Goal: Obtain resource: Download file/media

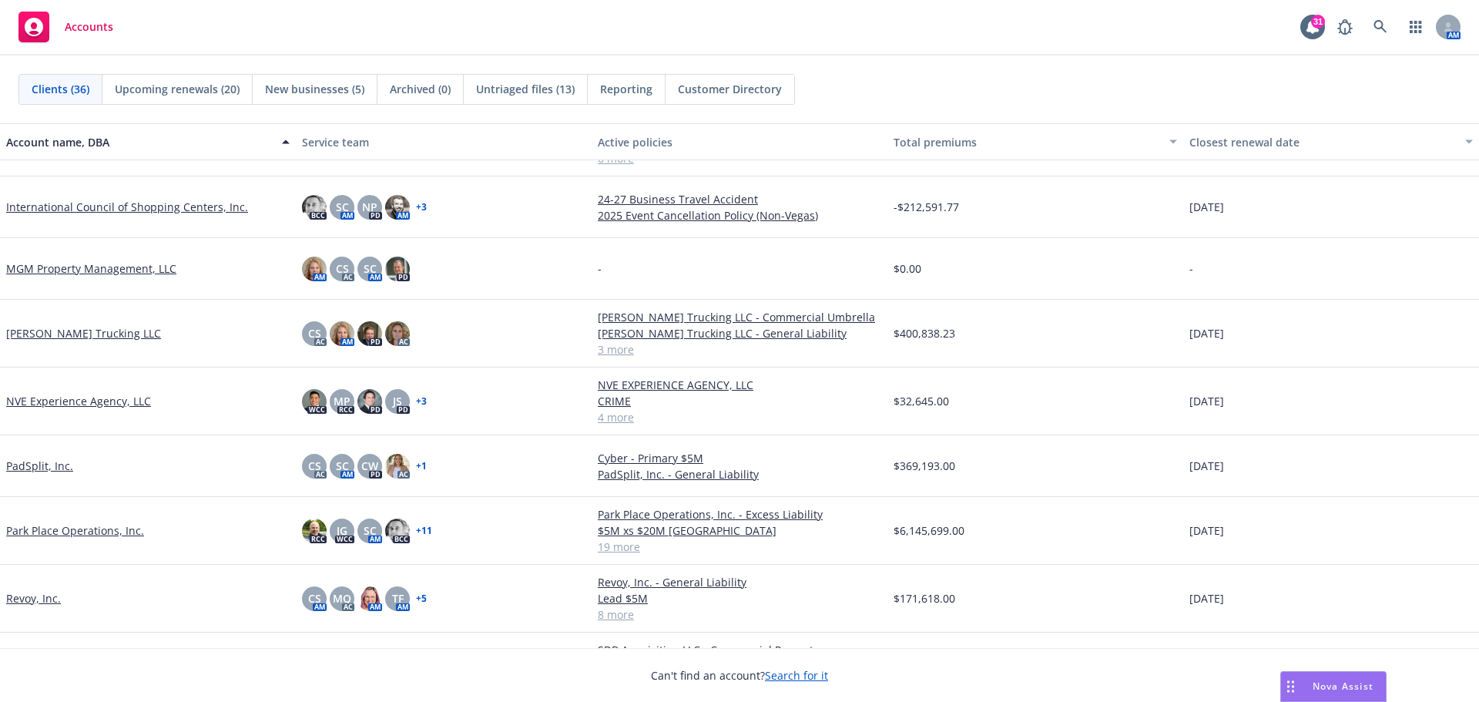
scroll to position [1136, 0]
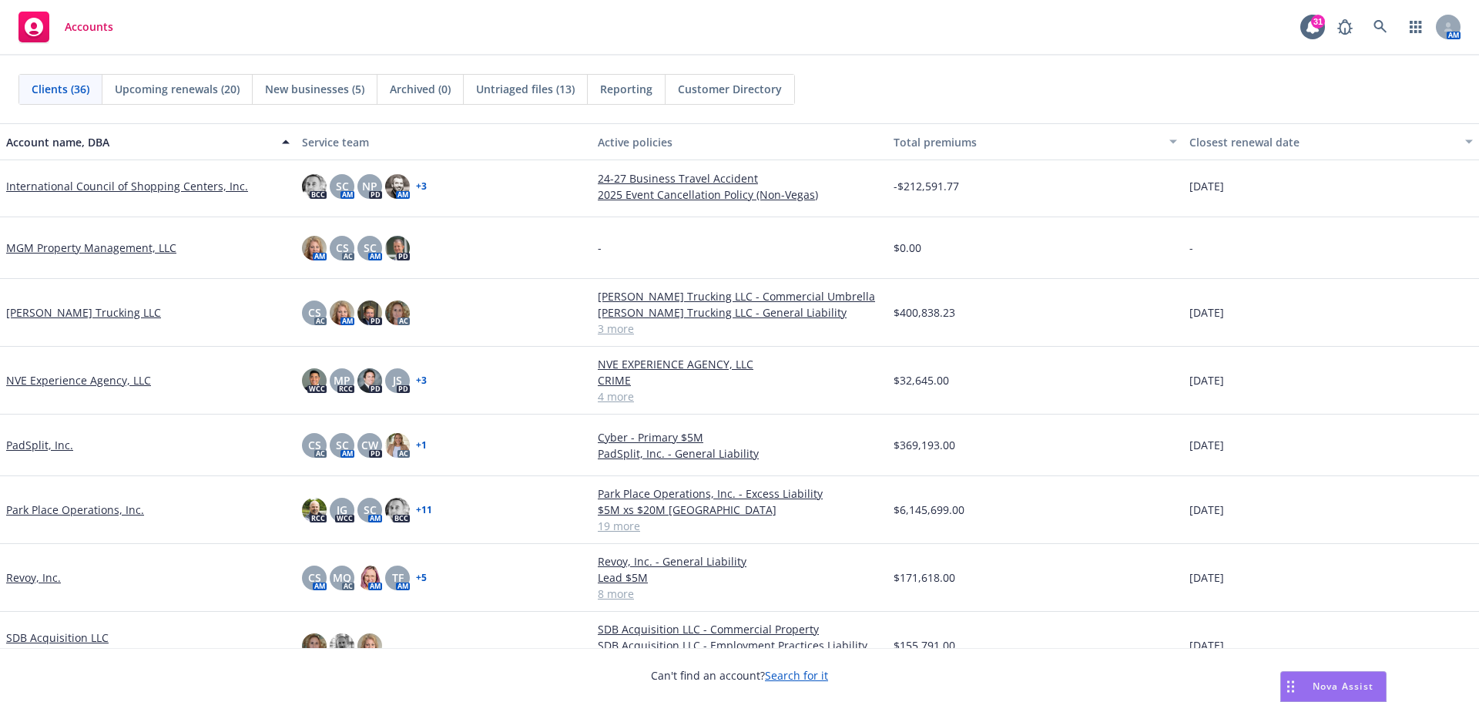
click at [53, 510] on link "Park Place Operations, Inc." at bounding box center [75, 510] width 138 height 16
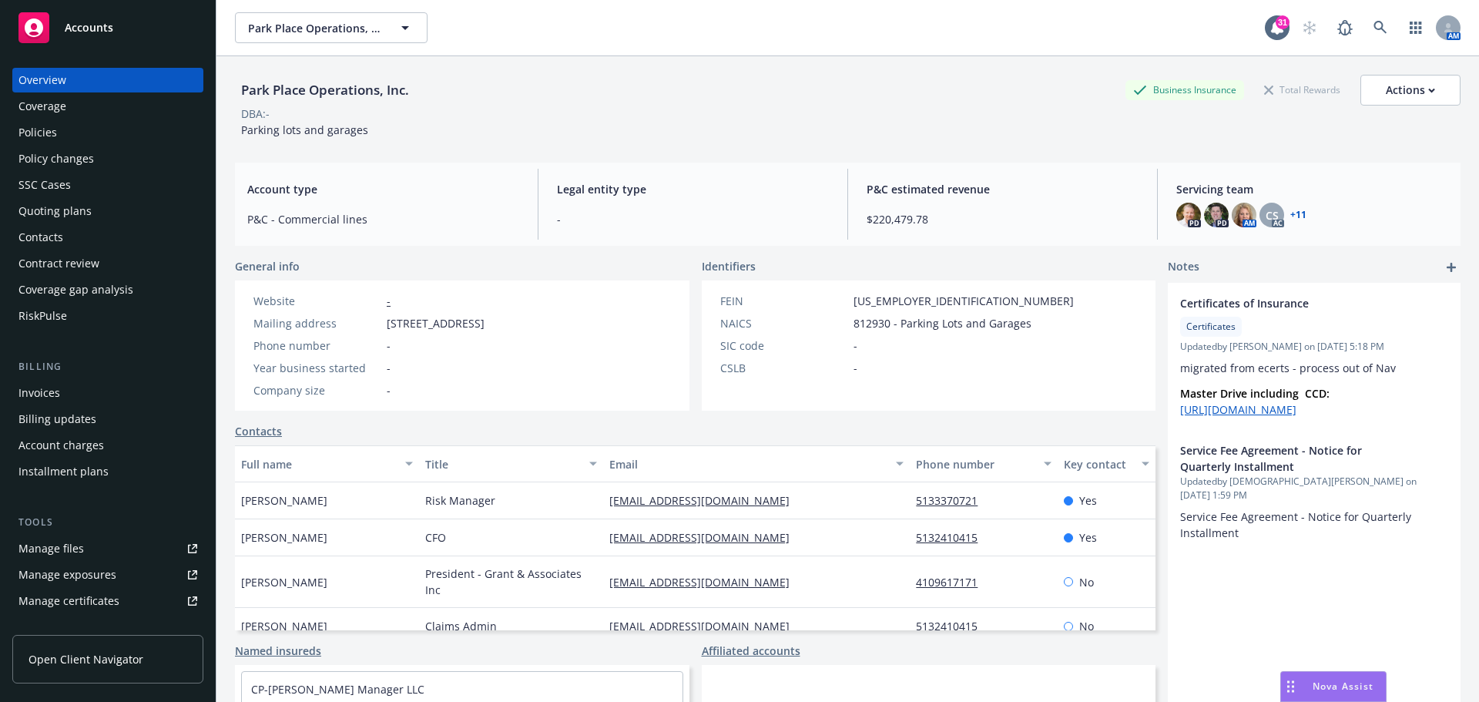
click at [41, 135] on div "Policies" at bounding box center [37, 132] width 39 height 25
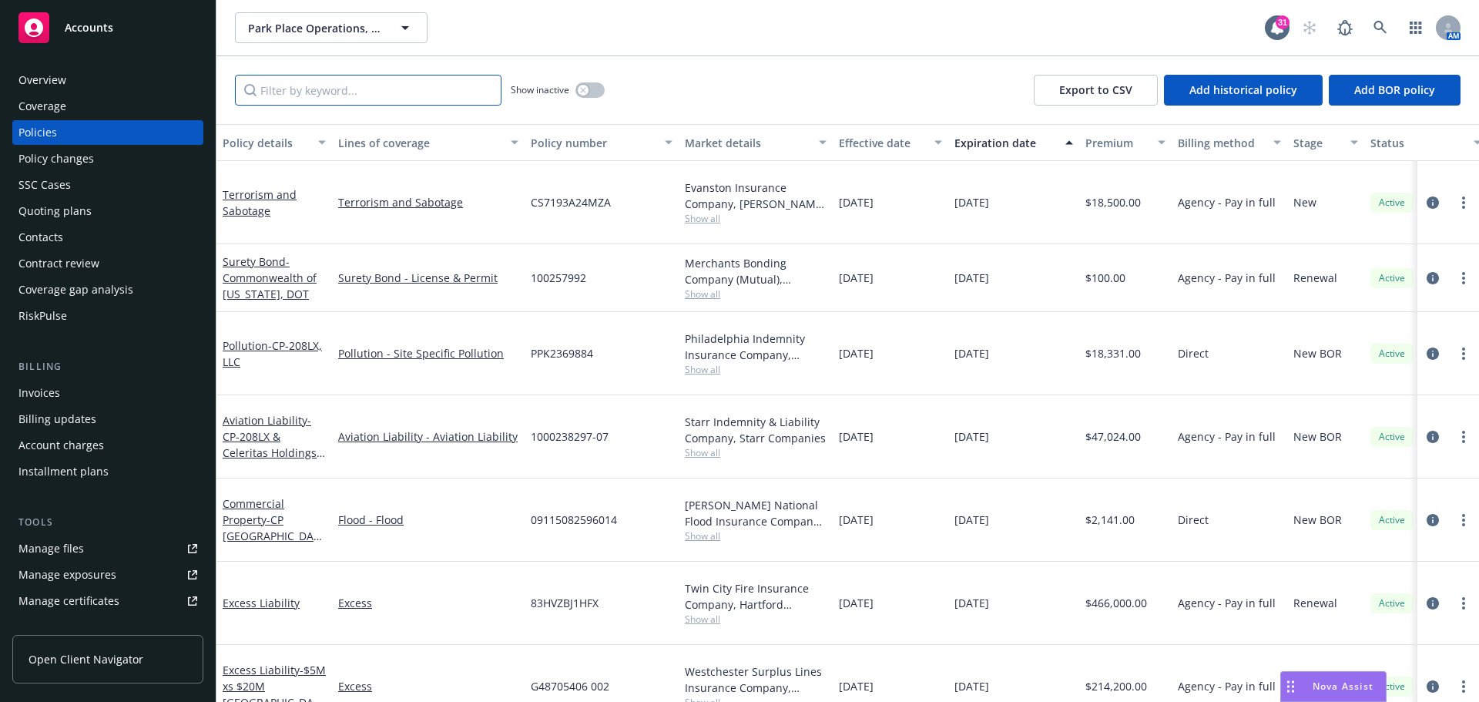
click at [292, 92] on input "Filter by keyword..." at bounding box center [368, 90] width 267 height 31
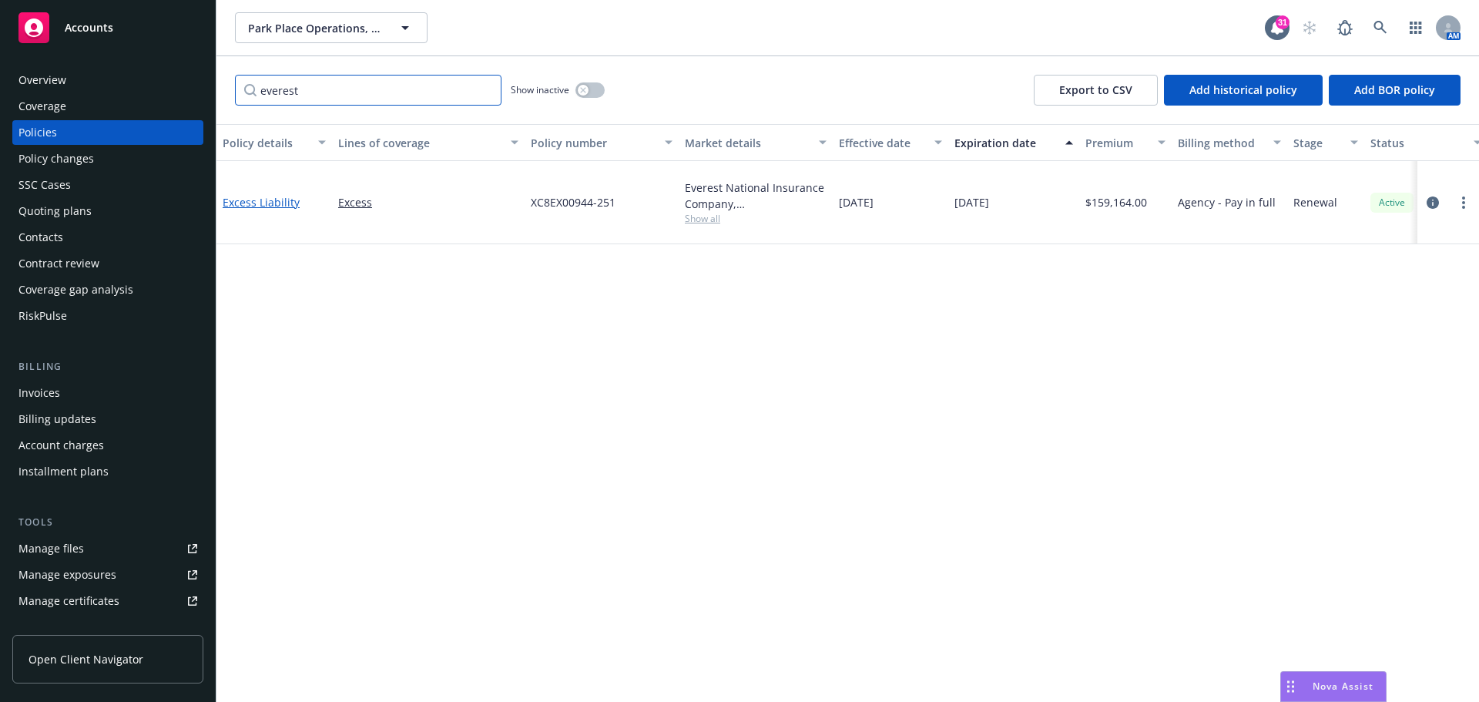
type input "everest"
click at [280, 195] on link "Excess Liability" at bounding box center [261, 202] width 77 height 15
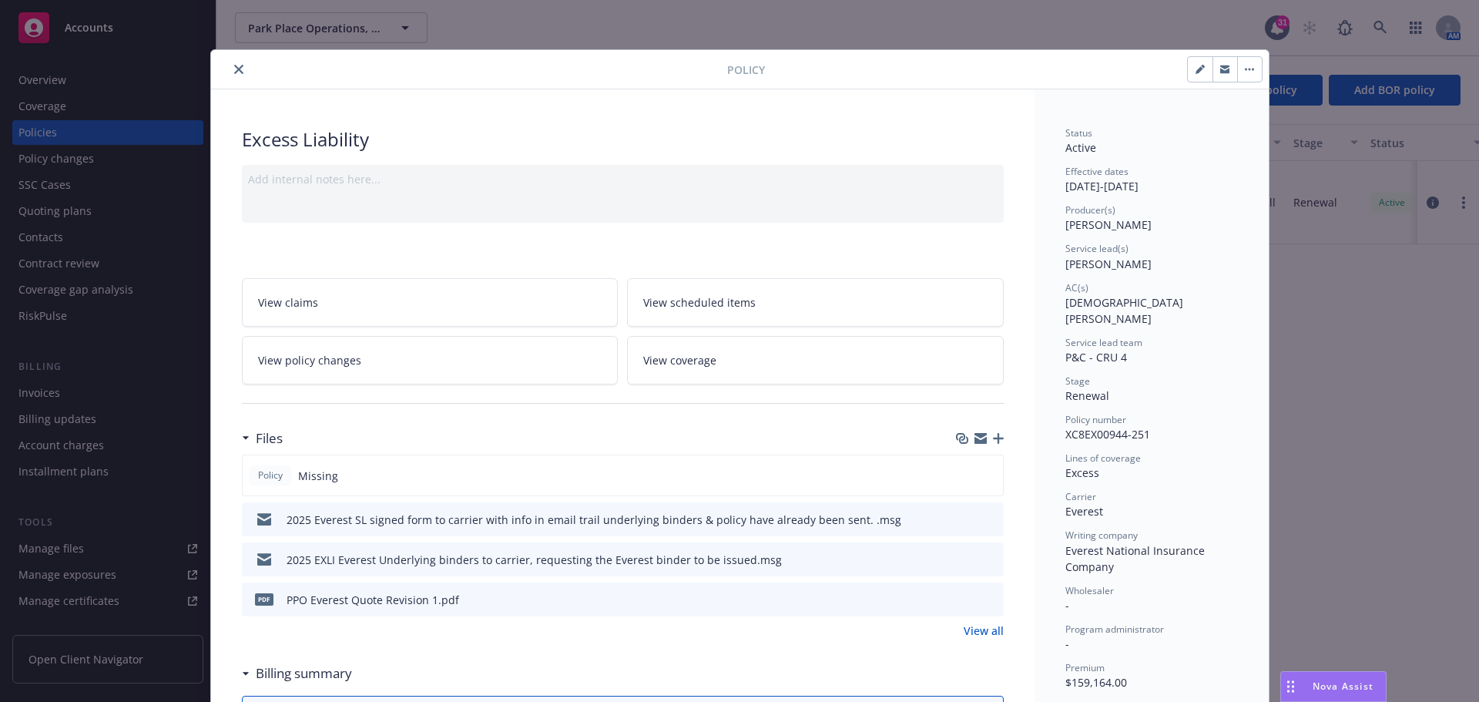
click at [993, 440] on icon "button" at bounding box center [998, 438] width 11 height 11
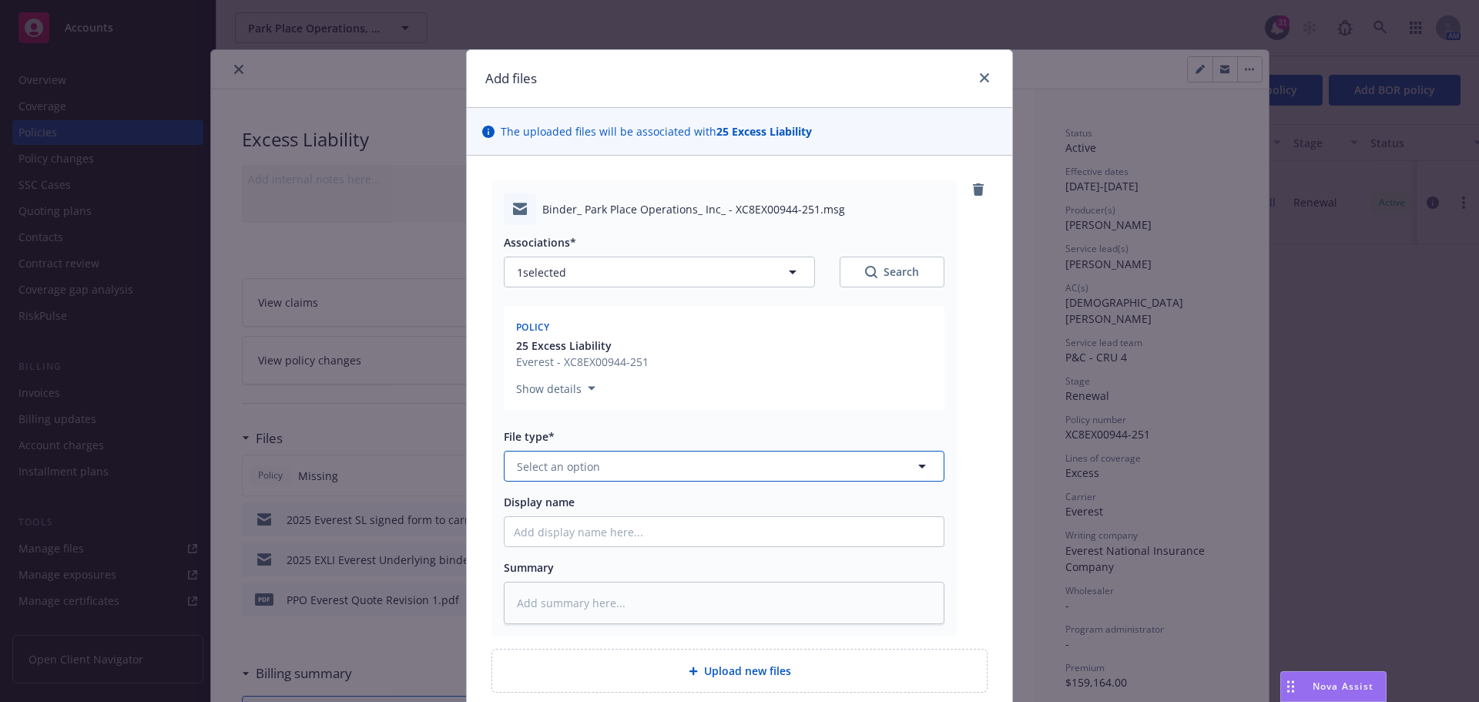
click at [919, 465] on icon "button" at bounding box center [922, 466] width 18 height 18
type input "bind"
click at [632, 516] on div "Binder" at bounding box center [724, 509] width 421 height 22
click at [600, 538] on input "Display name" at bounding box center [724, 531] width 439 height 29
type textarea "x"
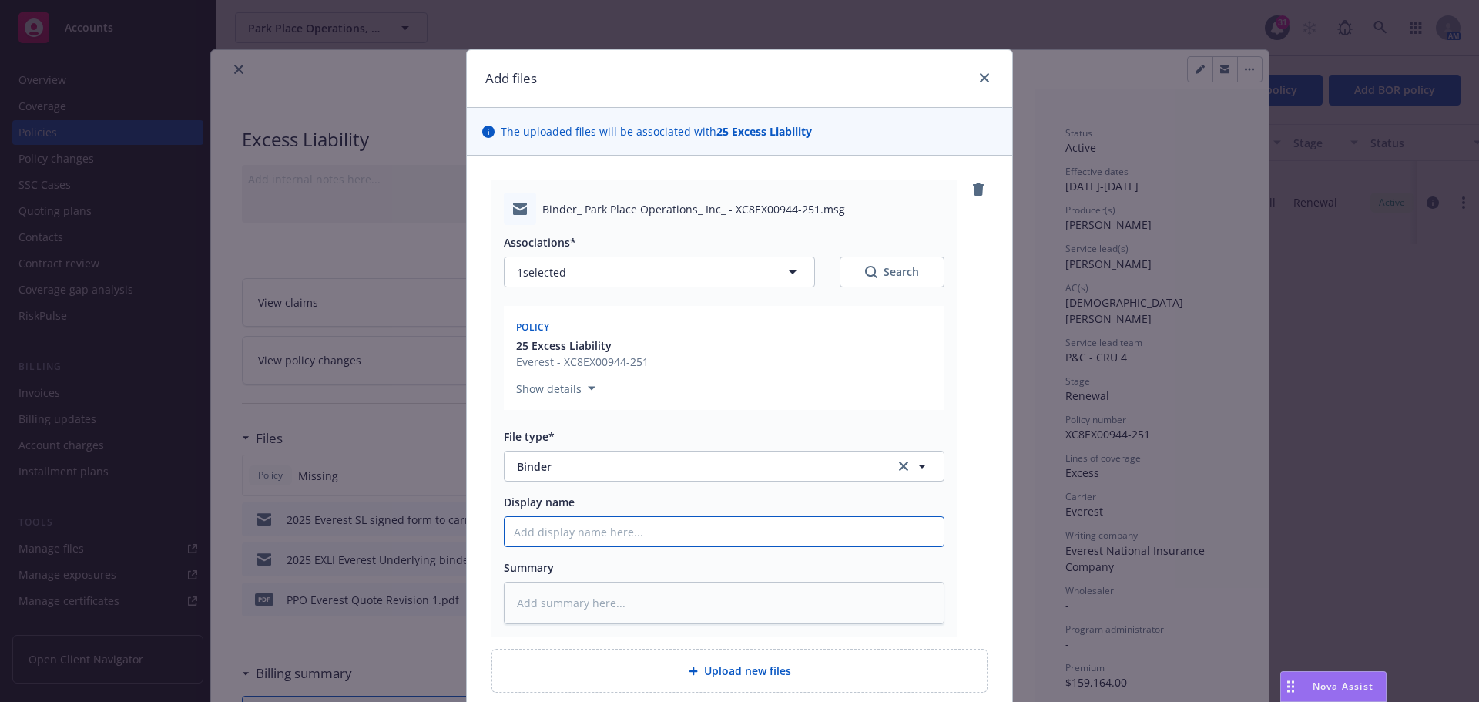
type input "2"
type textarea "x"
type input "20"
type textarea "x"
type input "202"
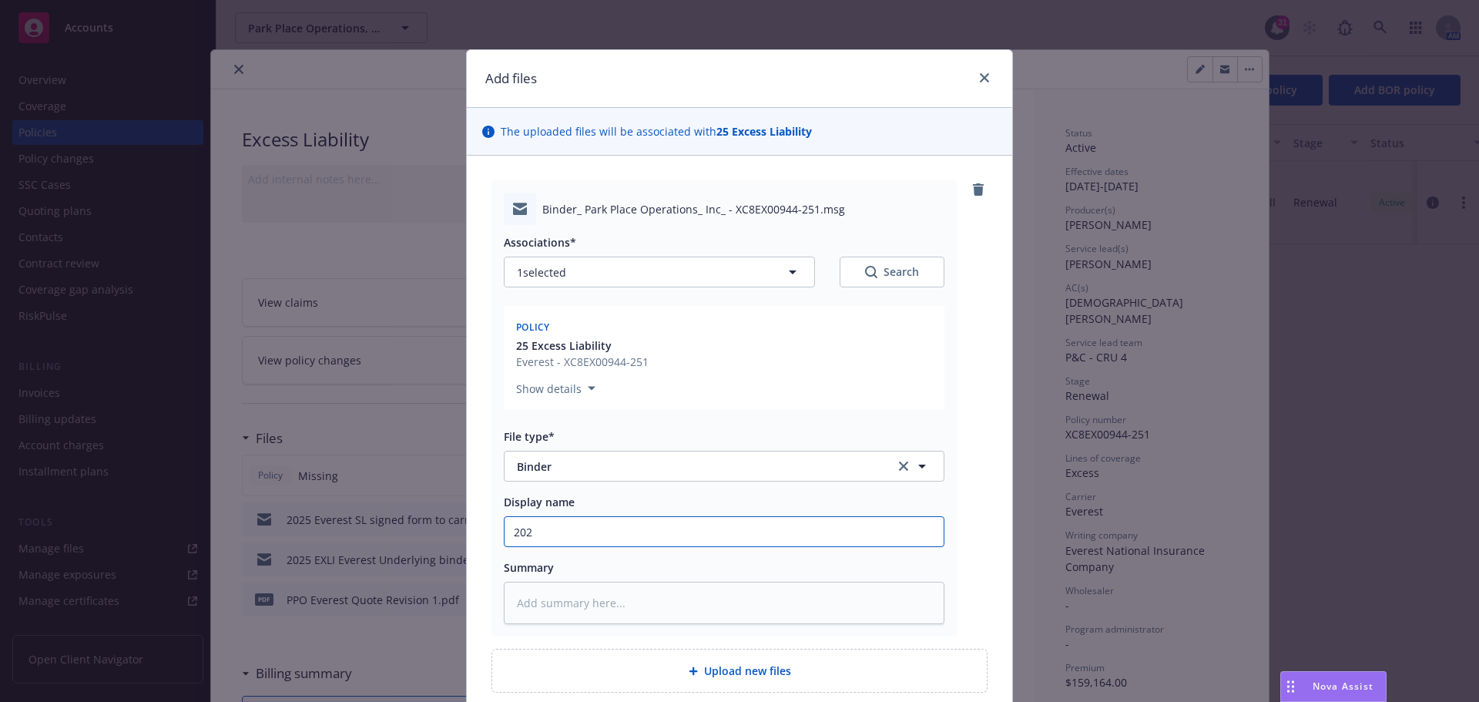
type textarea "x"
type input "2025"
type textarea "x"
type input "2025"
type textarea "x"
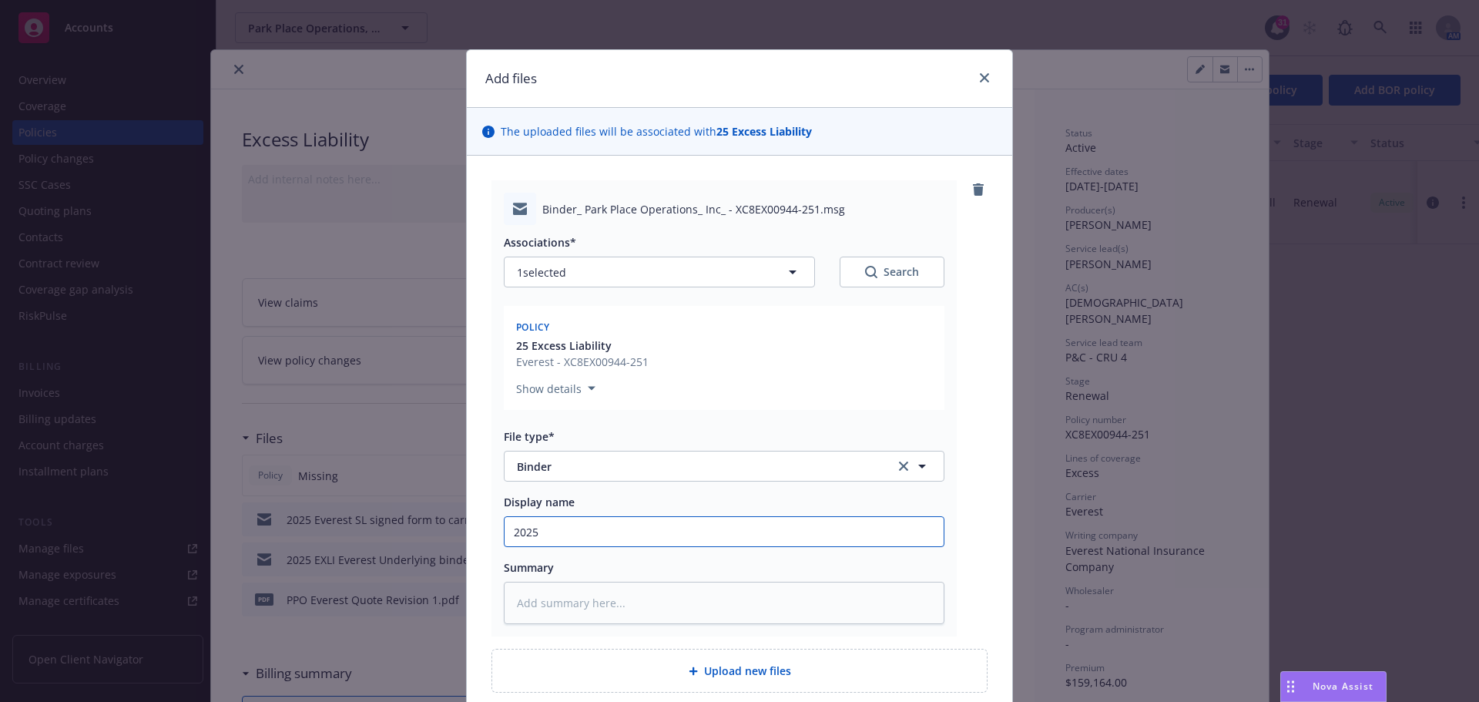
type input "2025 0"
type textarea "x"
type input "2025 08"
type textarea "x"
type input "2025 08"
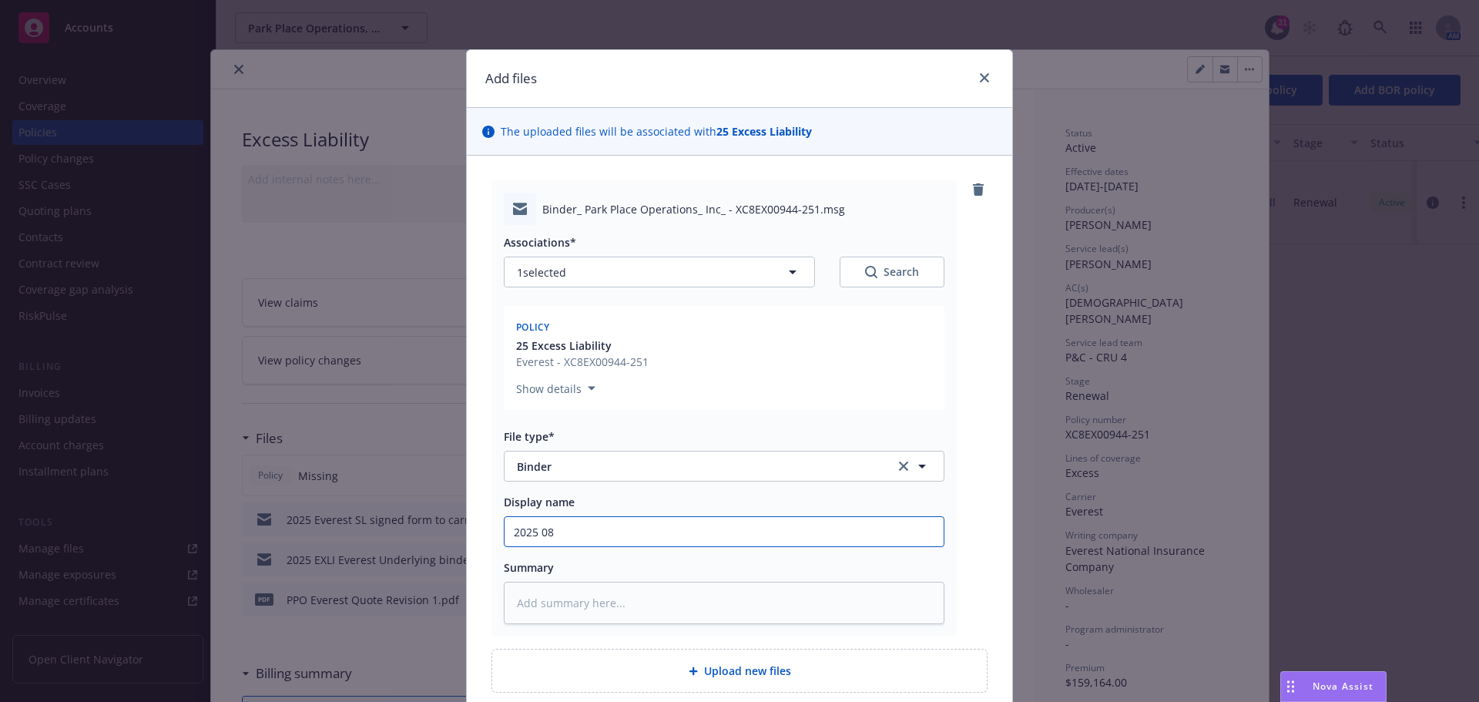
type textarea "x"
type input "2025 08 E"
type textarea "x"
type input "2025 08 EV"
type textarea "x"
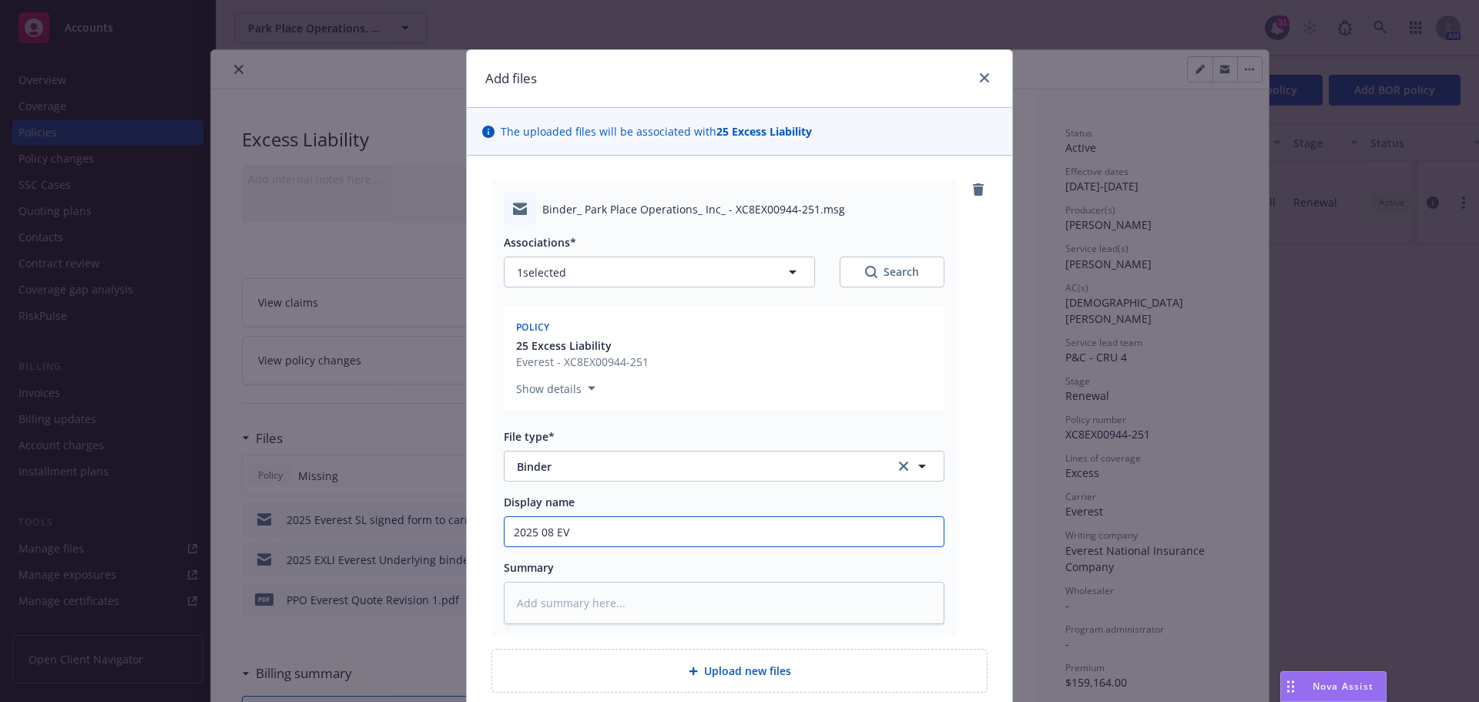
type input "2025 08 EVE"
type textarea "x"
type input "2025 08 EVER"
type textarea "x"
type input "2025 08 EVERE"
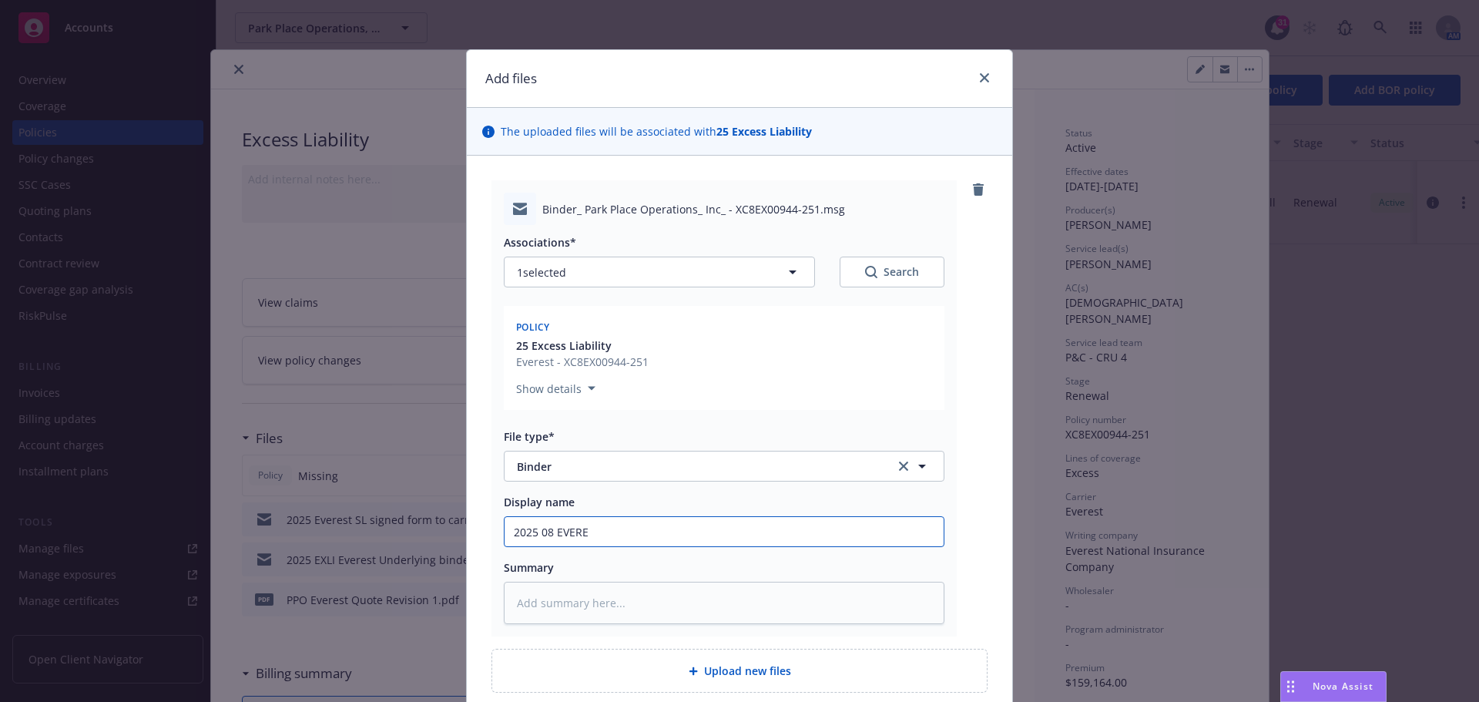
type textarea "x"
type input "2025 08 EVERES"
type textarea "x"
type input "2025 08 EVEREST"
type textarea "x"
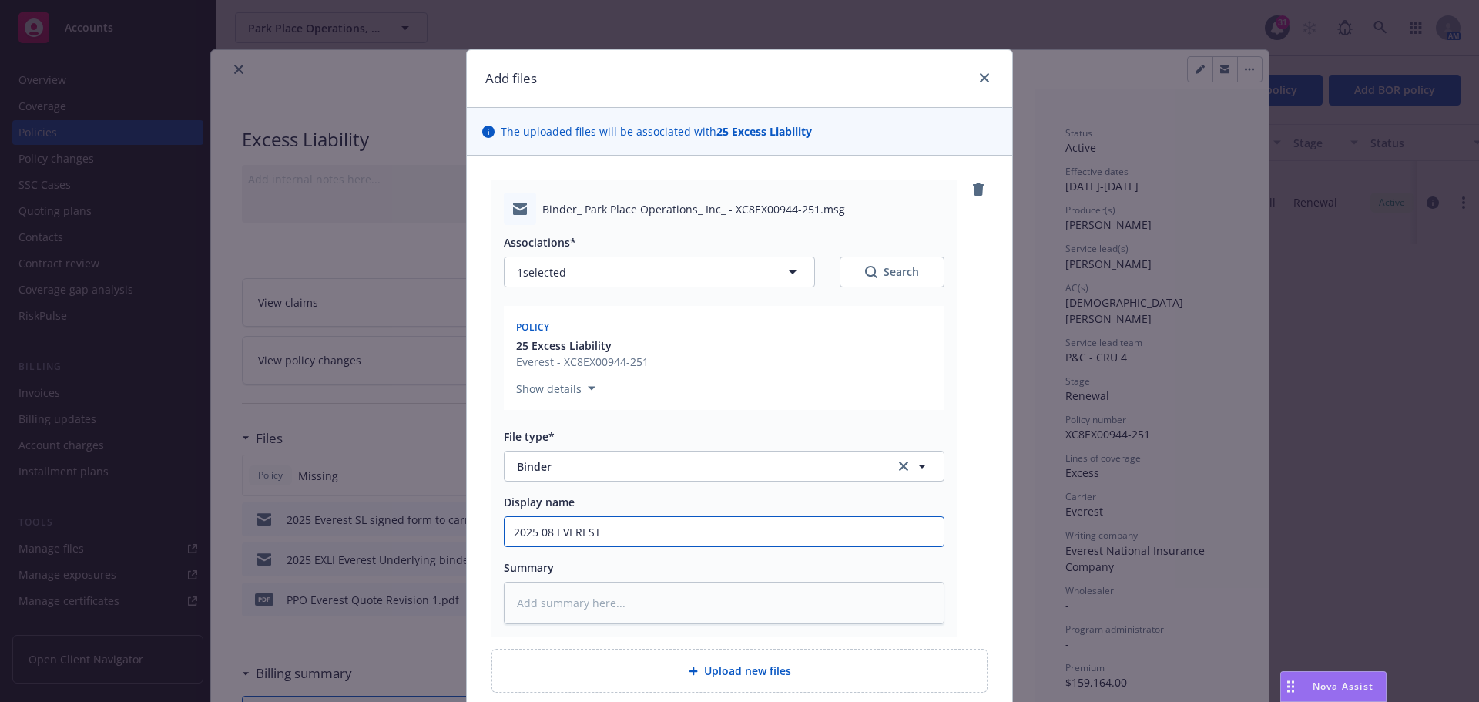
type input "2025 08 EVEREST"
type textarea "x"
type input "2025 08 EVEREST B"
type textarea "x"
type input "2025 08 EVEREST Bi"
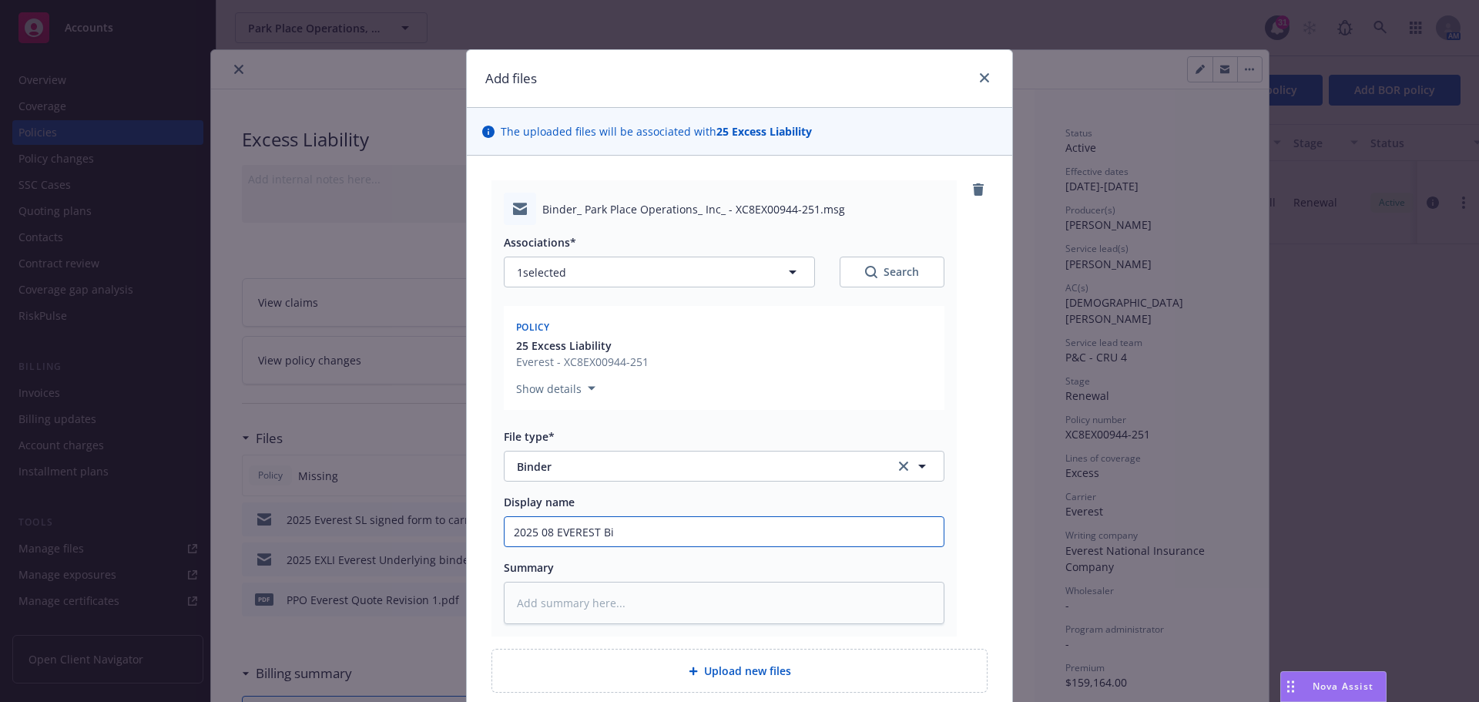
type textarea "x"
type input "2025 08 EVEREST Bin"
type textarea "x"
type input "2025 08 EVEREST Bind"
type textarea "x"
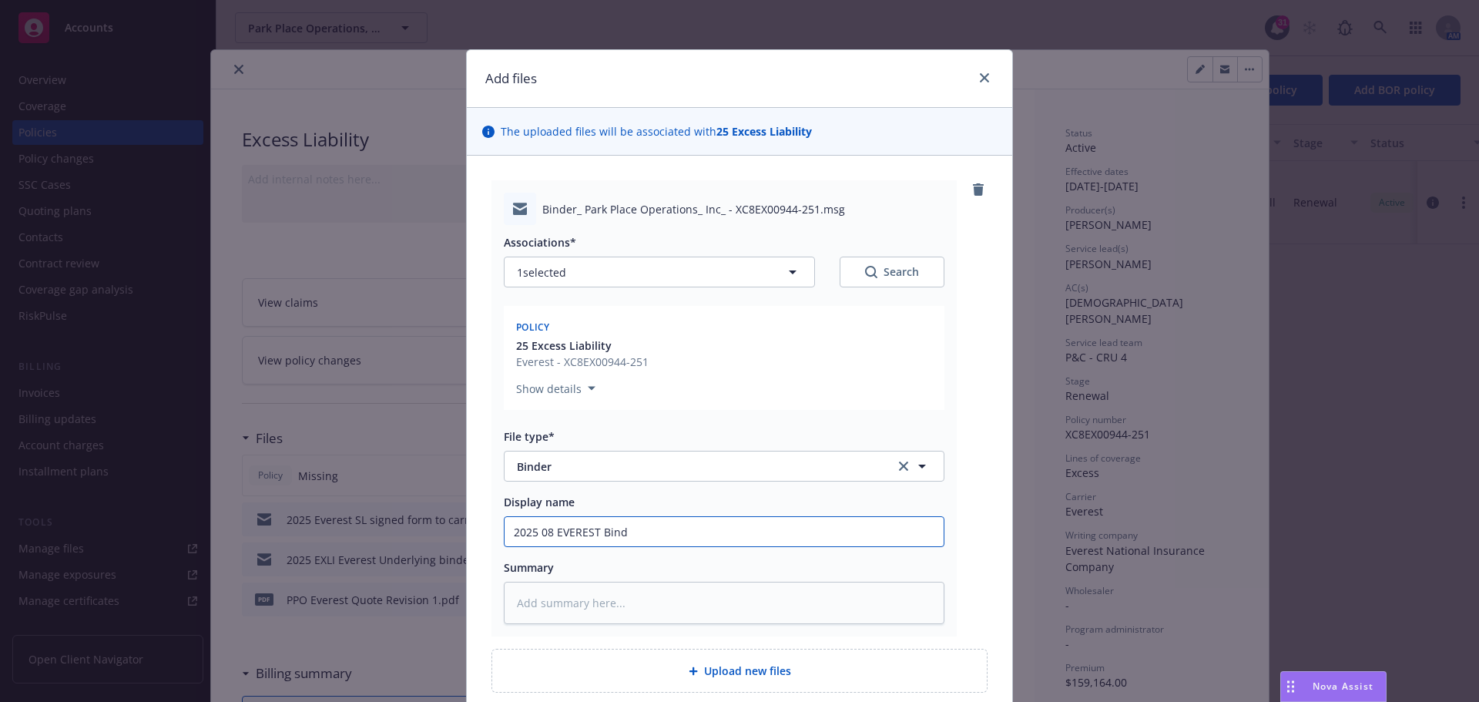
type input "2025 08 EVEREST Binde"
type textarea "x"
type input "2025 08 EVEREST Binder"
type textarea "x"
type input "2025 08 EVEREST Binder"
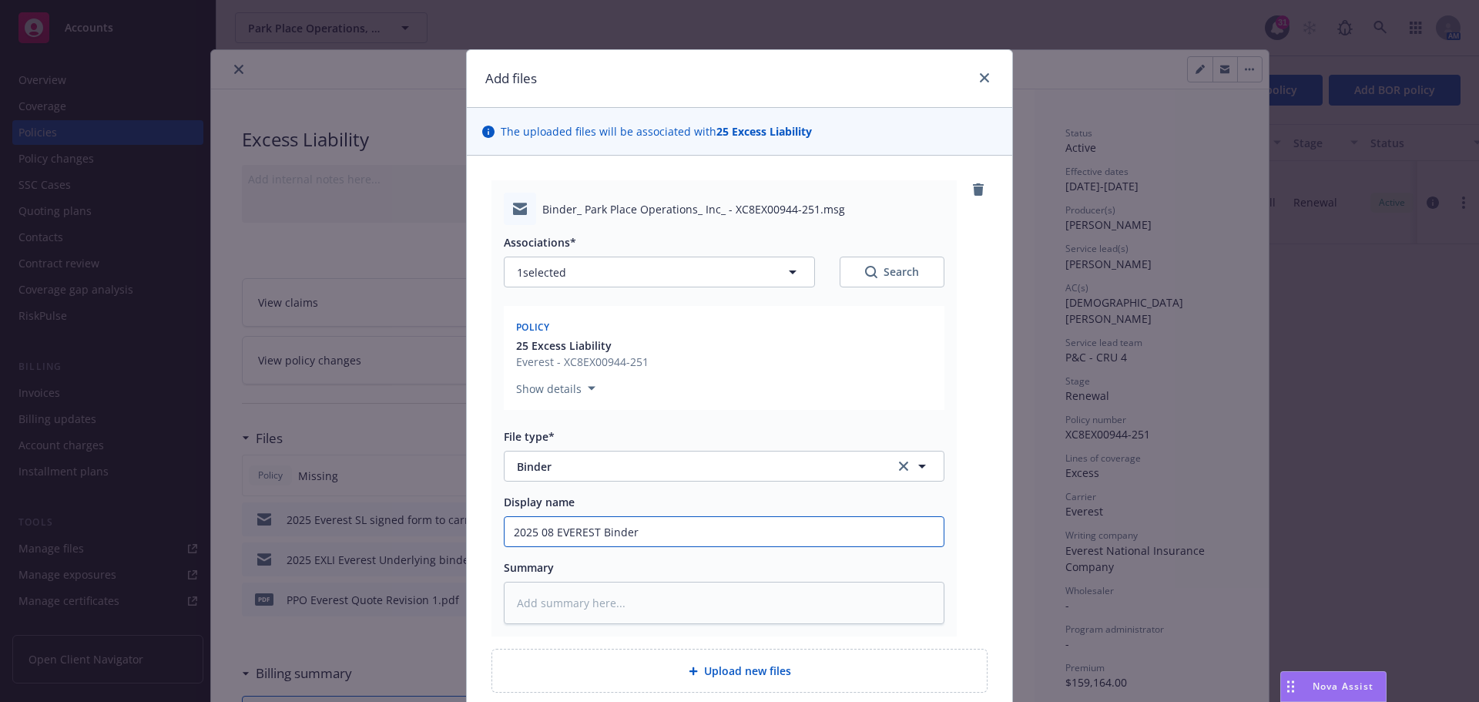
type textarea "x"
type input "2025 08 EVEREST Binder r"
type textarea "x"
type input "2025 08 EVEREST Binder re"
type textarea "x"
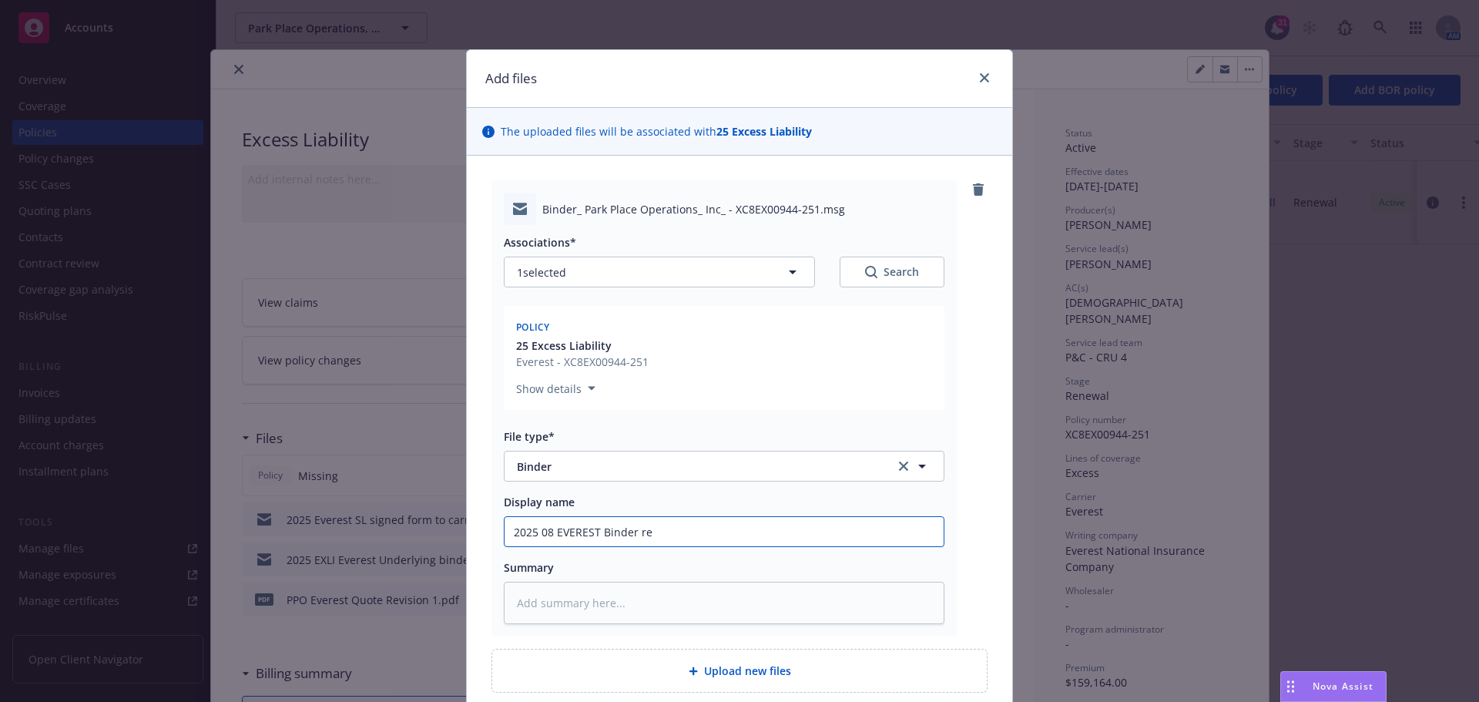
type input "2025 08 EVEREST Binder rec"
type textarea "x"
type input "2025 08 EVEREST Binder rece"
type textarea "x"
type input "2025 08 EVEREST Binder recei"
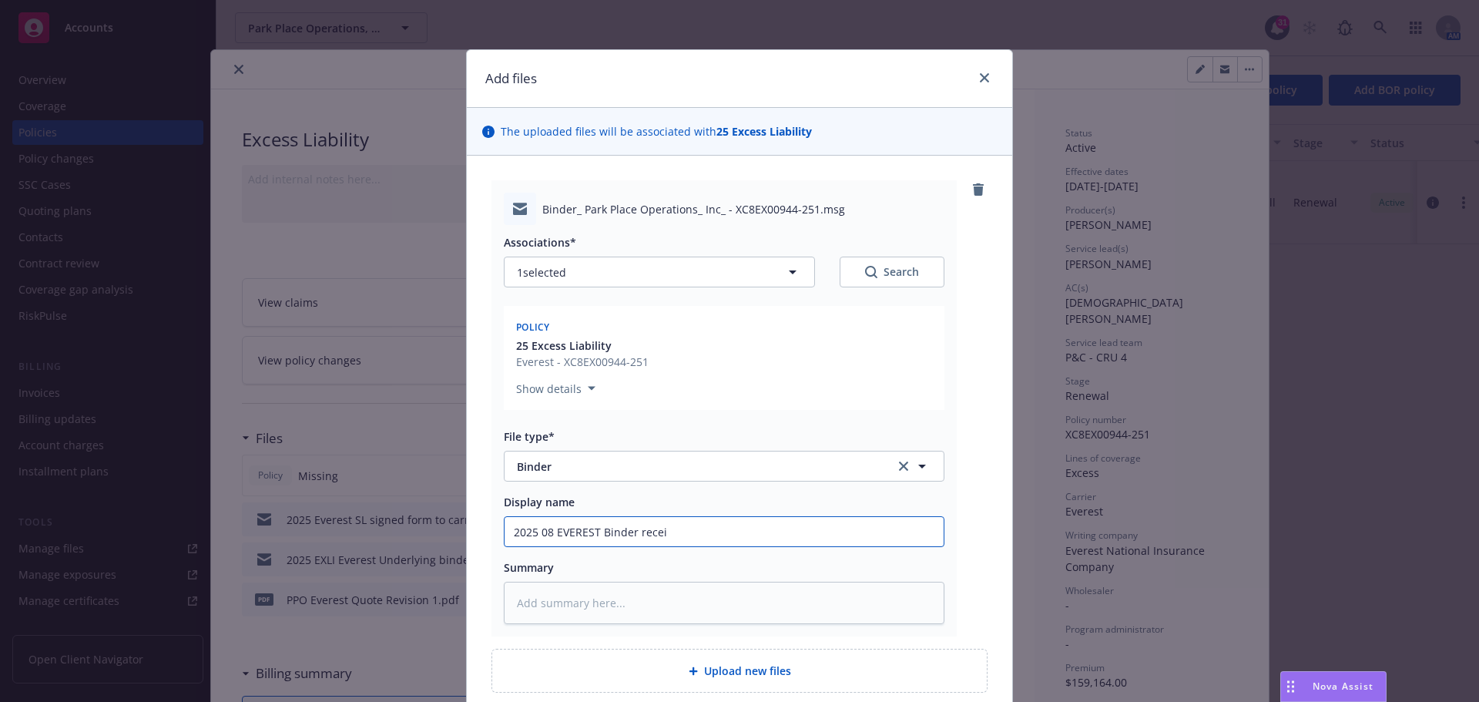
type textarea "x"
type input "2025 08 EVEREST Binder receiv"
type textarea "x"
type input "2025 08 EVEREST Binder receive"
type textarea "x"
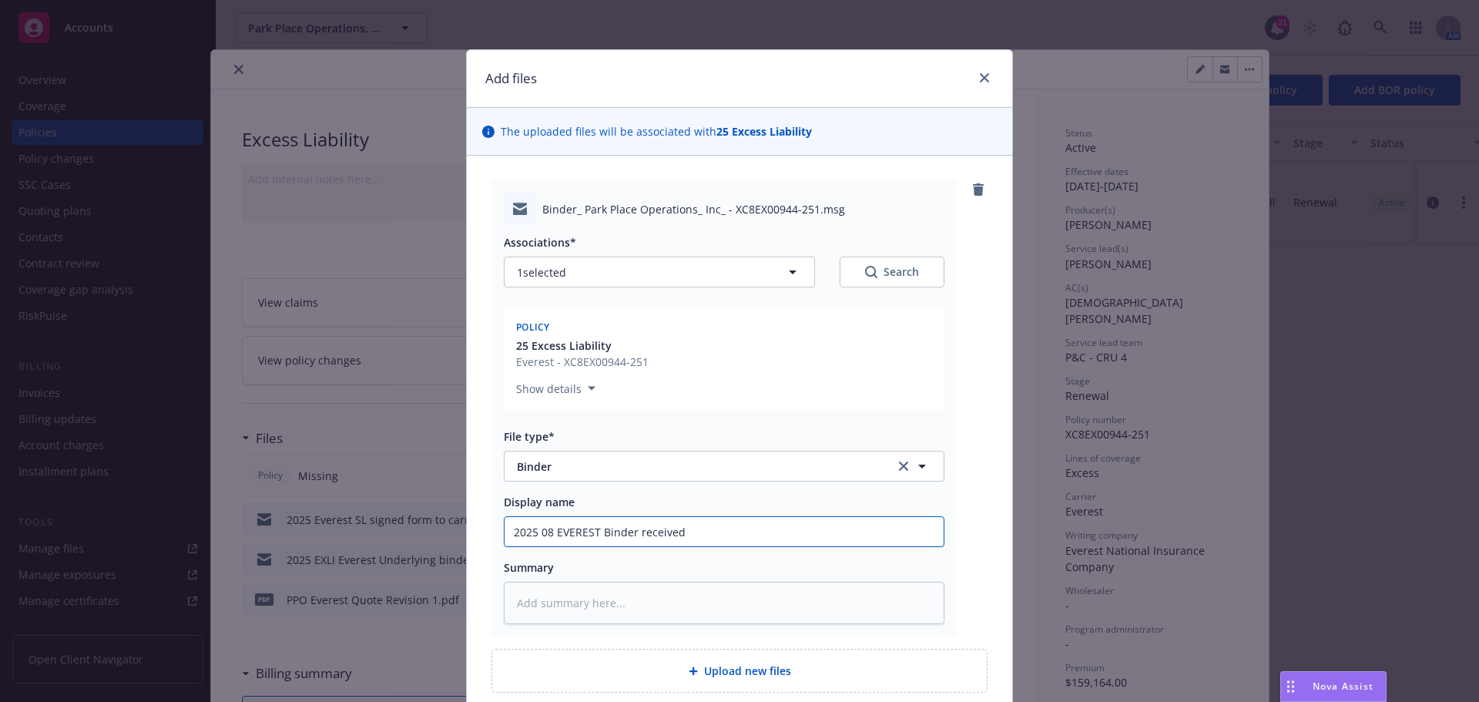
drag, startPoint x: 509, startPoint y: 532, endPoint x: 735, endPoint y: 532, distance: 225.8
click at [735, 532] on input "2025 08 EVEREST Binder received" at bounding box center [724, 531] width 439 height 29
type input "2025 08 EVEREST Binder received"
click at [522, 605] on textarea at bounding box center [724, 603] width 441 height 42
paste textarea "2025 08 EVEREST Binder received"
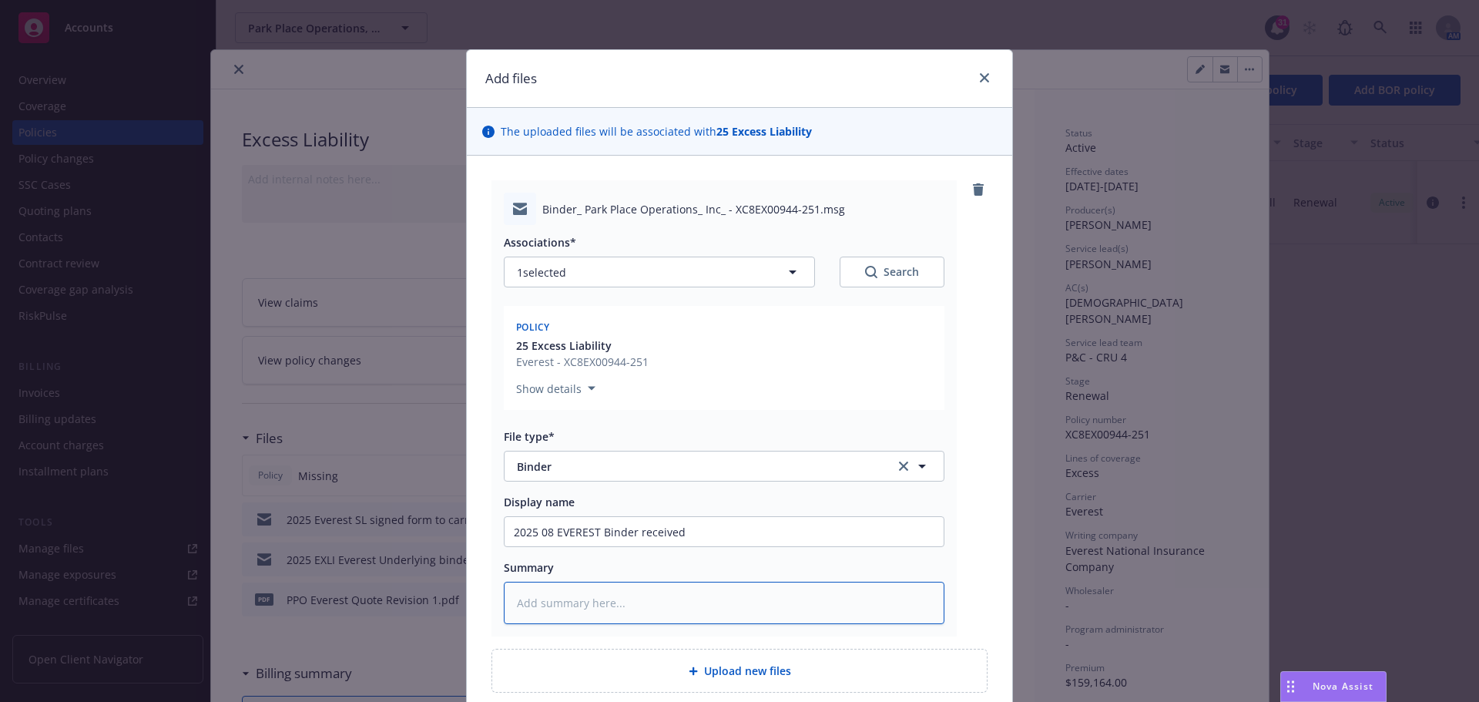
type textarea "x"
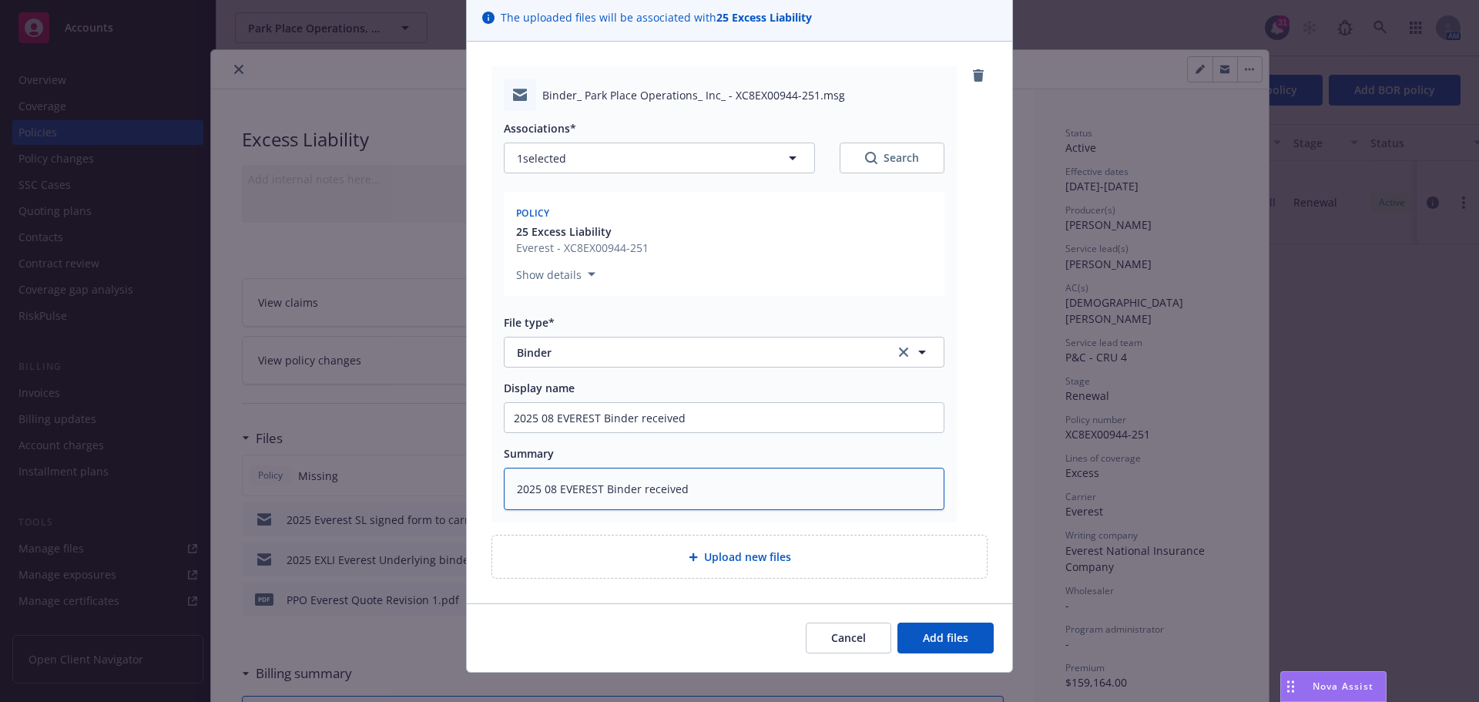
scroll to position [134, 0]
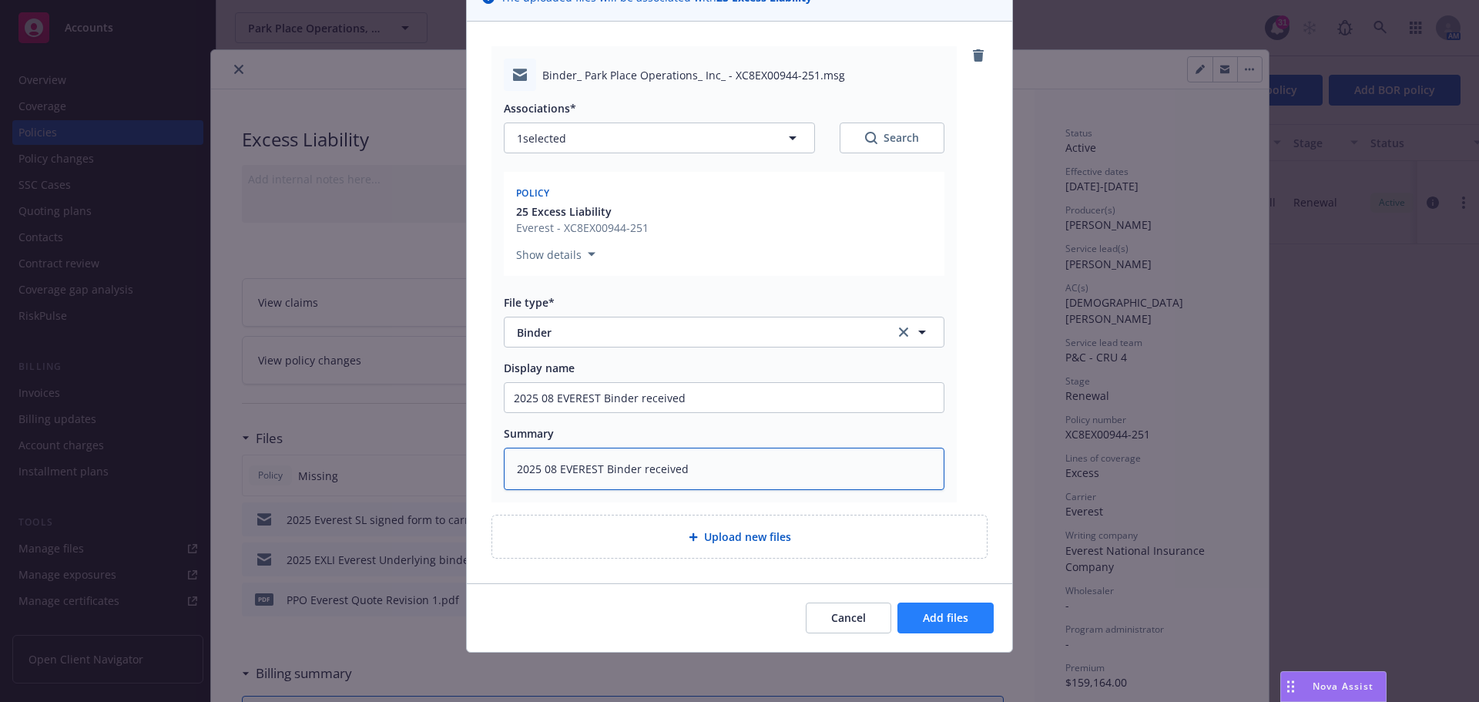
type textarea "2025 08 EVEREST Binder received"
click at [977, 609] on button "Add files" at bounding box center [946, 618] width 96 height 31
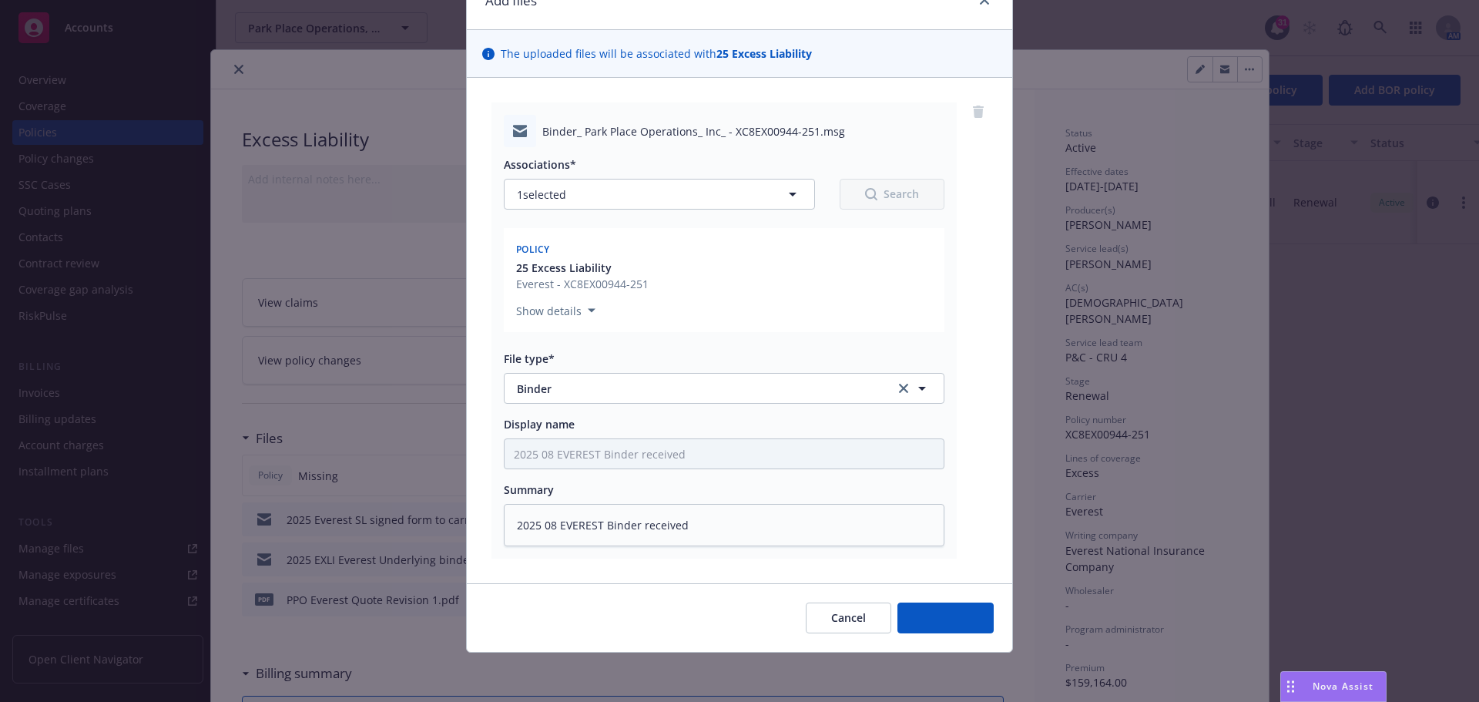
scroll to position [78, 0]
type textarea "x"
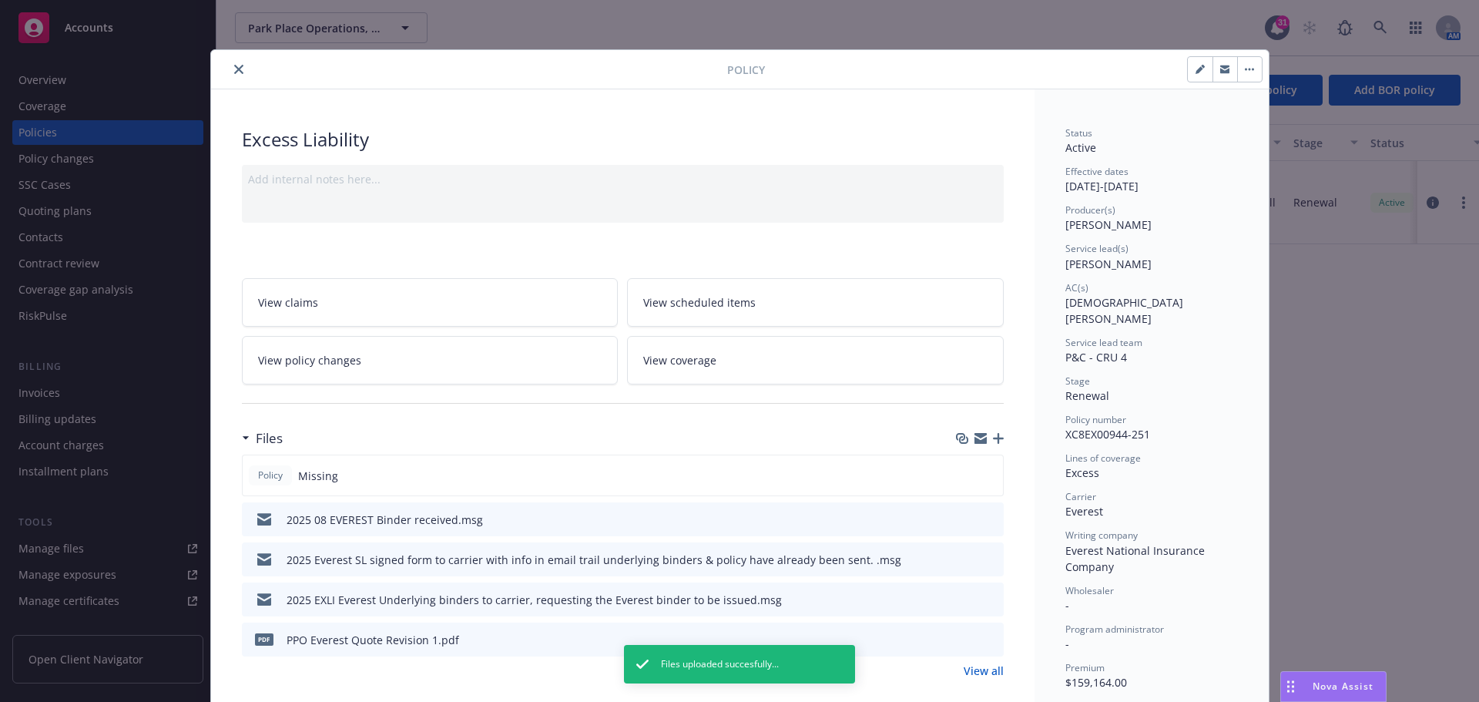
click at [234, 69] on icon "close" at bounding box center [238, 69] width 9 height 9
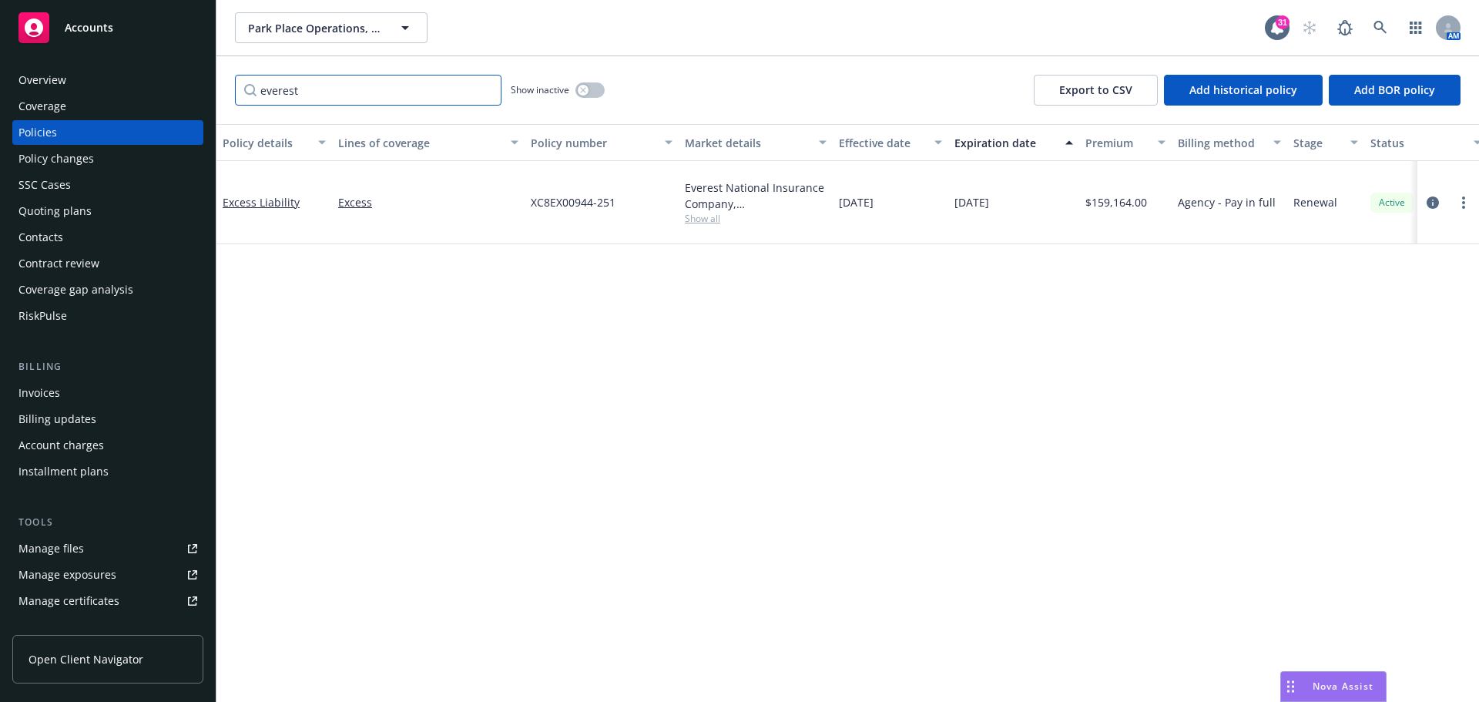
click at [483, 90] on input "everest" at bounding box center [368, 90] width 267 height 31
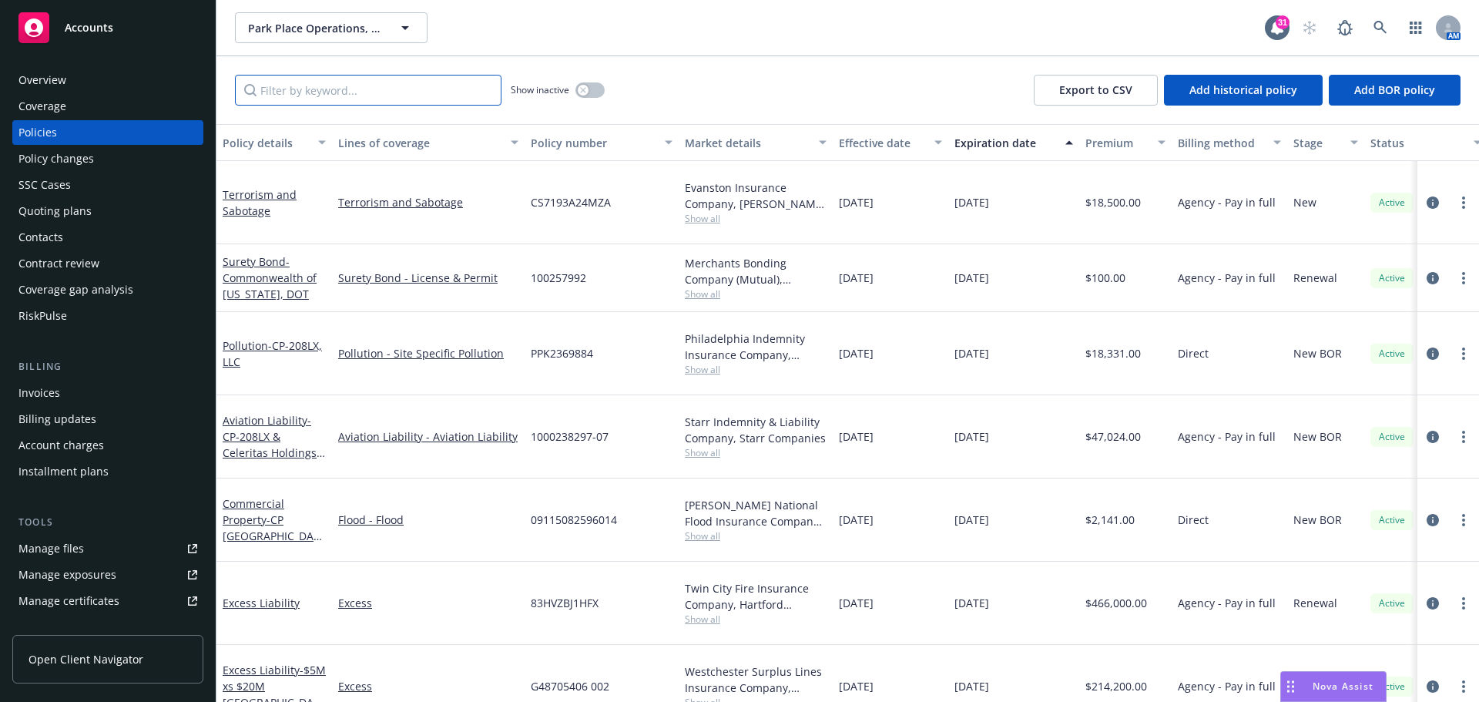
click at [294, 92] on input "Filter by keyword..." at bounding box center [368, 90] width 267 height 31
type input "Emerald"
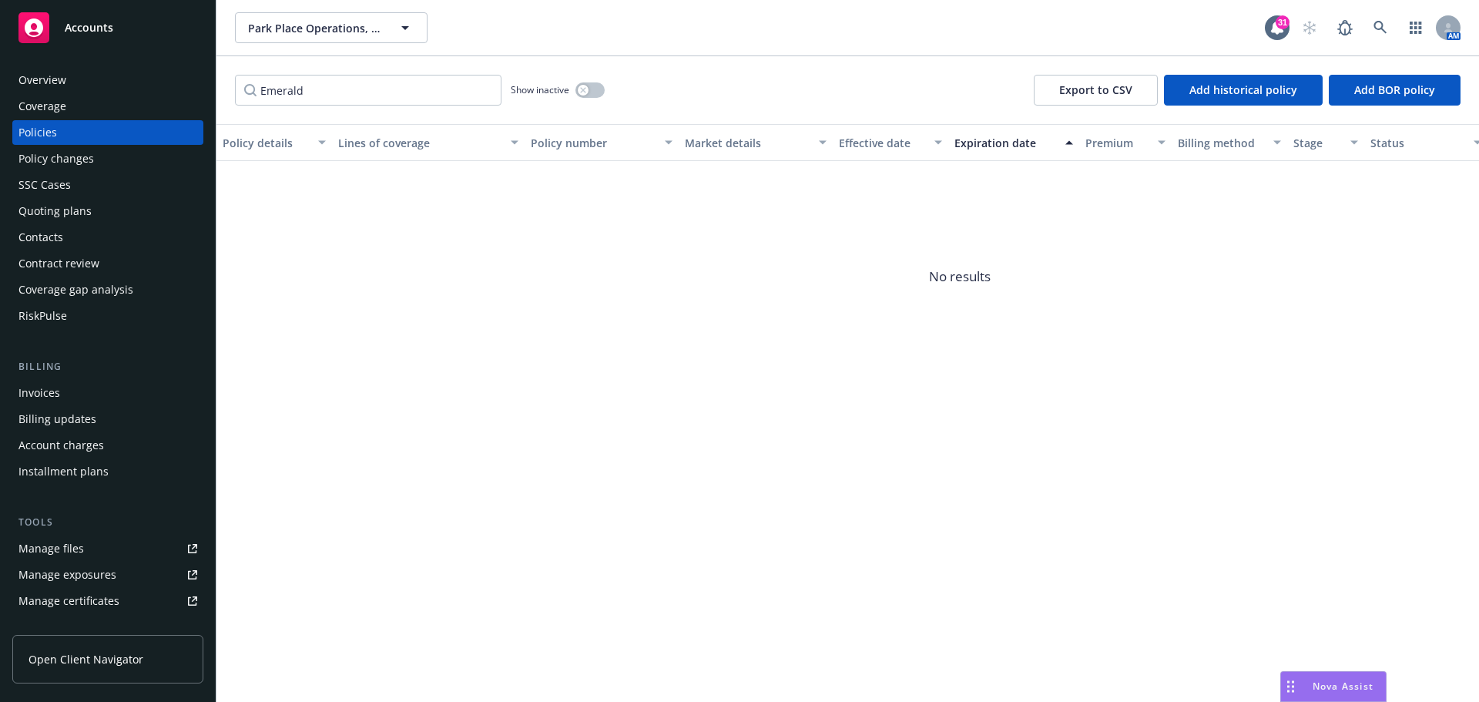
click at [72, 137] on div "Policies" at bounding box center [107, 132] width 179 height 25
click at [51, 547] on div "Manage files" at bounding box center [50, 548] width 65 height 25
click at [482, 88] on input "Emerald" at bounding box center [368, 90] width 267 height 31
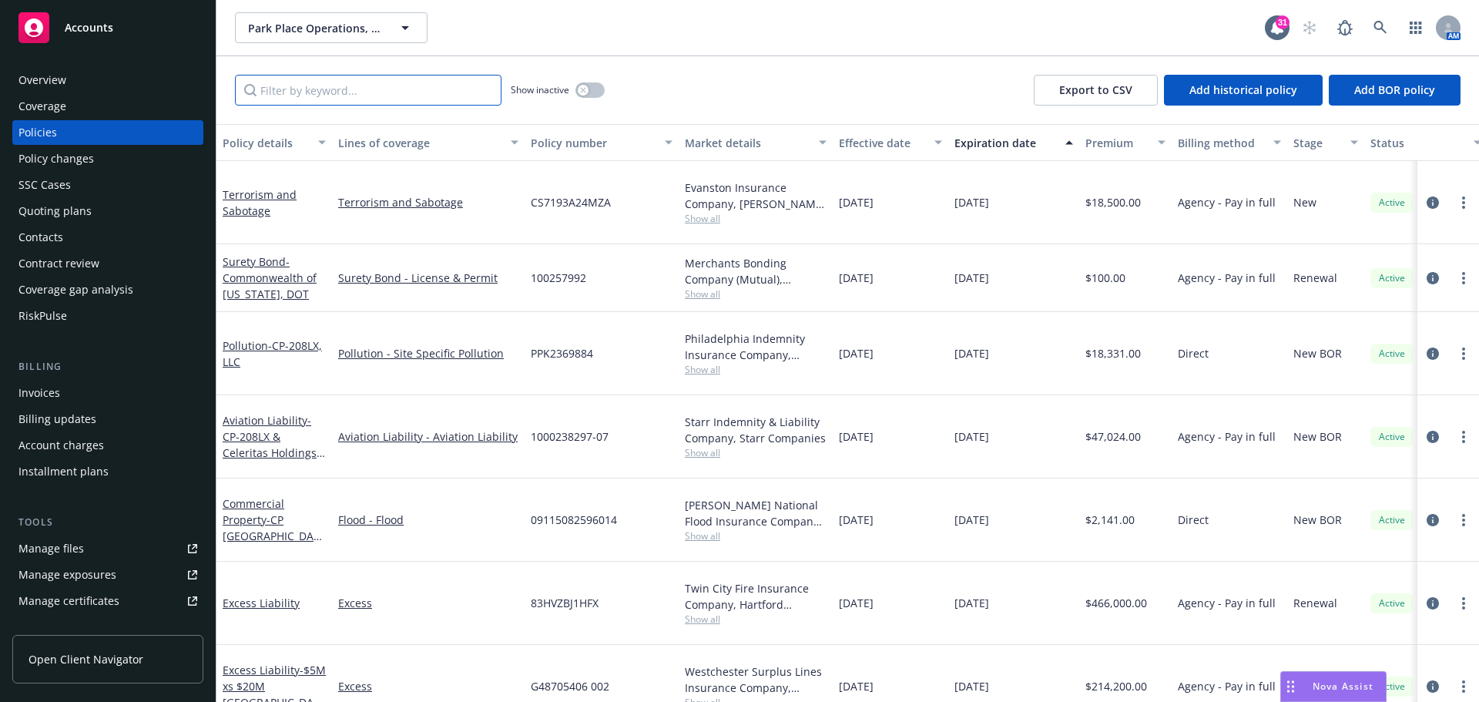
click at [325, 89] on input "Filter by keyword..." at bounding box center [368, 90] width 267 height 31
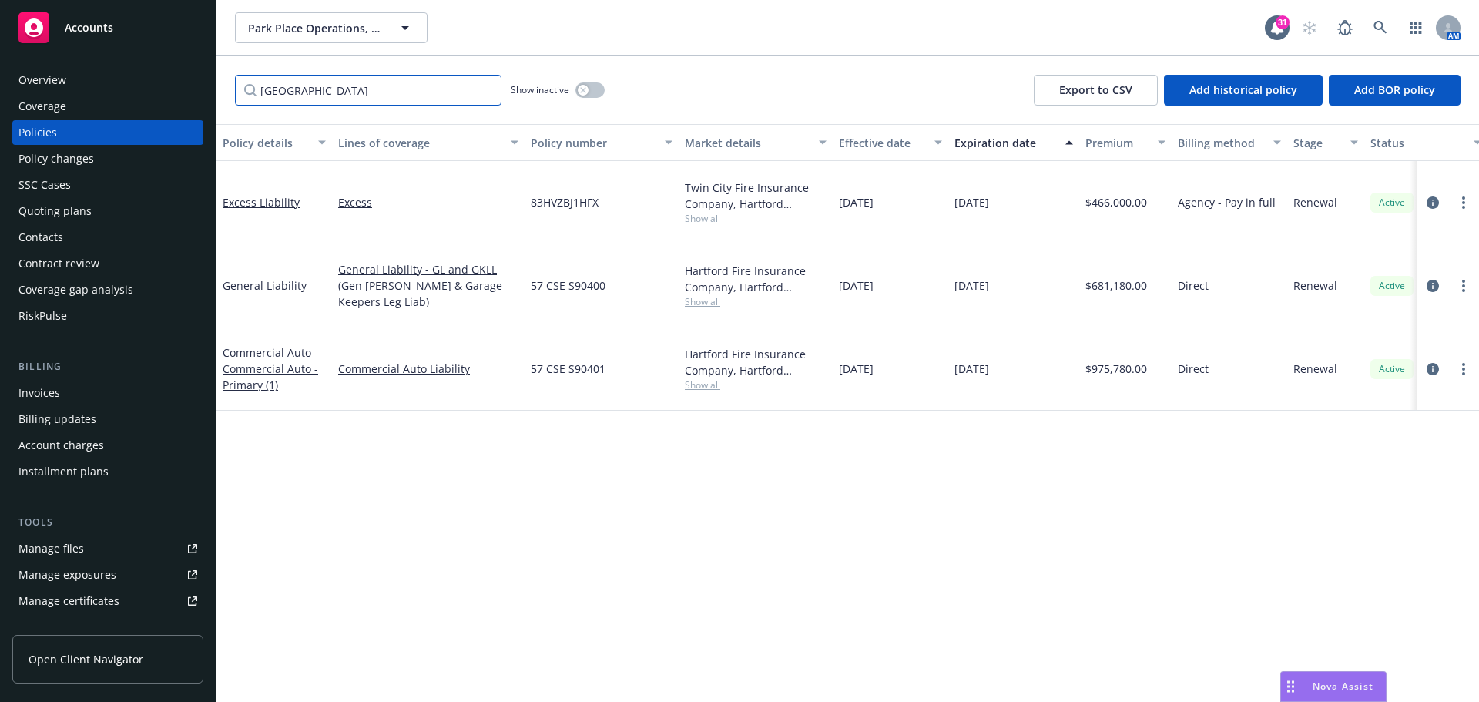
type input "[GEOGRAPHIC_DATA]"
click at [275, 345] on link "Commercial Auto - Commercial Auto - Primary (1)" at bounding box center [271, 368] width 96 height 47
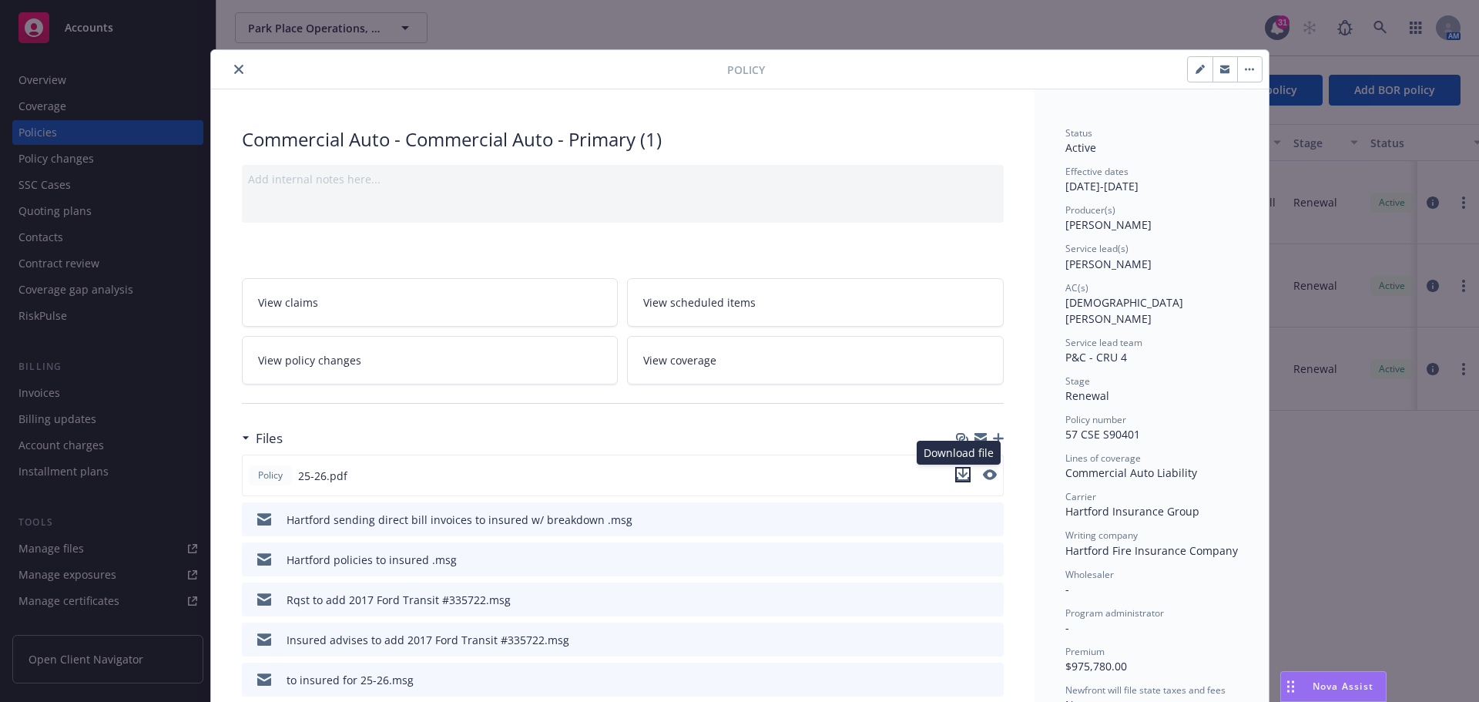
click at [957, 478] on icon "download file" at bounding box center [963, 474] width 12 height 12
click at [233, 64] on button "close" at bounding box center [239, 69] width 18 height 18
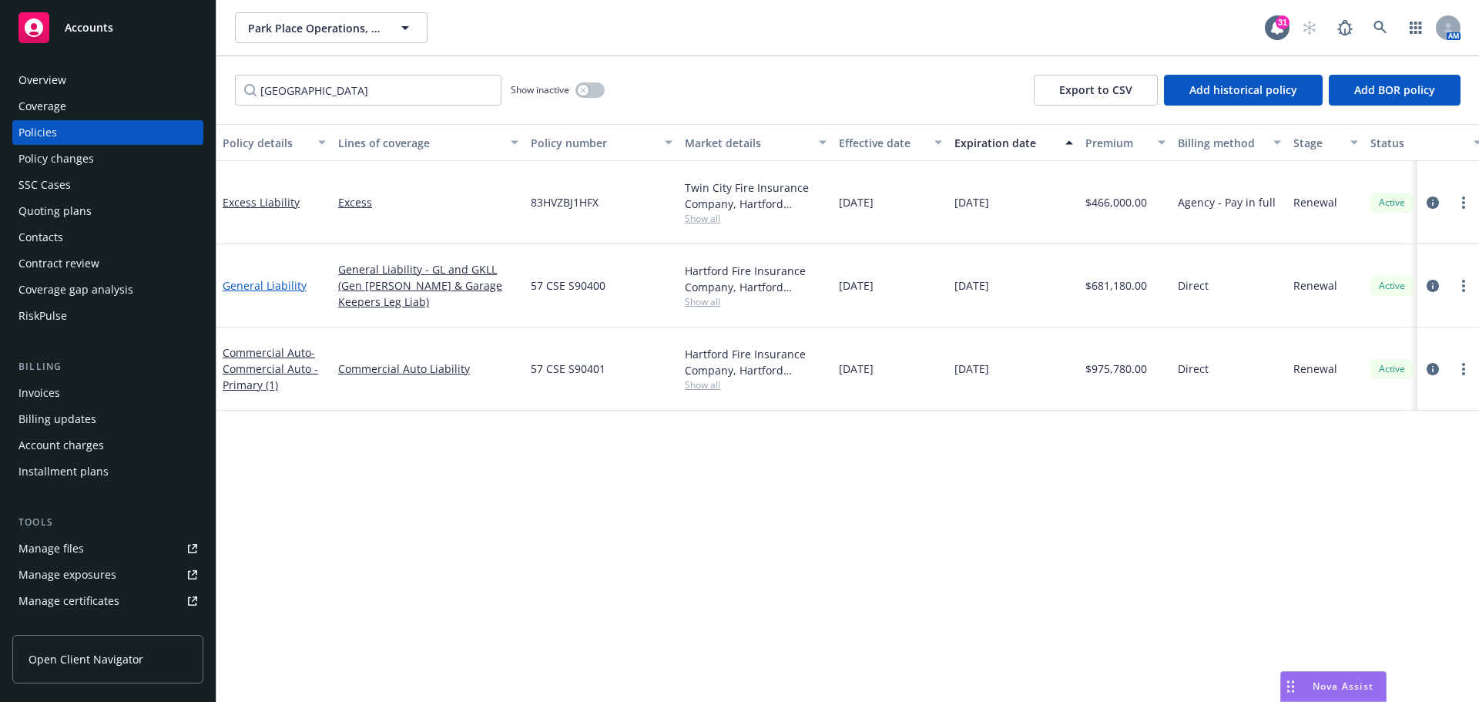
click at [270, 278] on link "General Liability" at bounding box center [265, 285] width 84 height 15
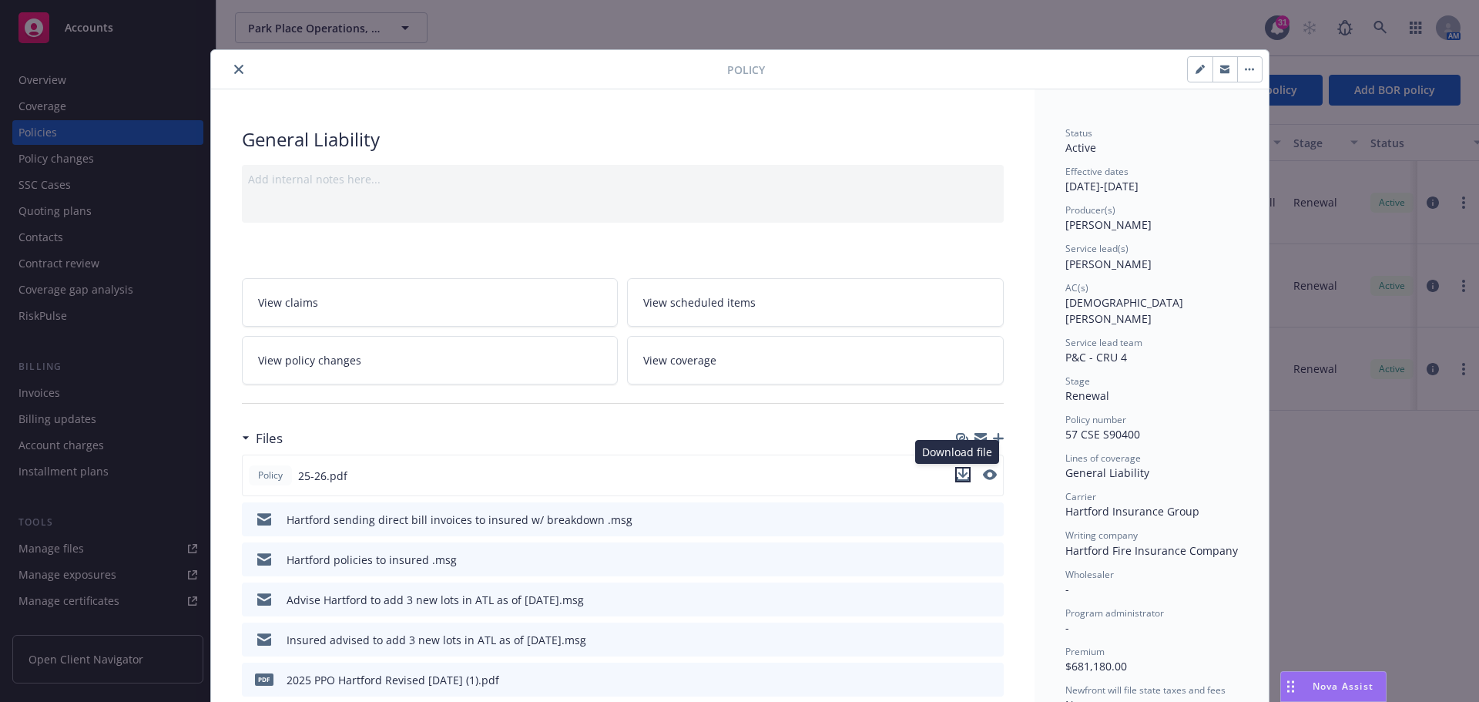
click at [959, 475] on icon "download file" at bounding box center [963, 472] width 10 height 9
click at [234, 70] on icon "close" at bounding box center [238, 69] width 9 height 9
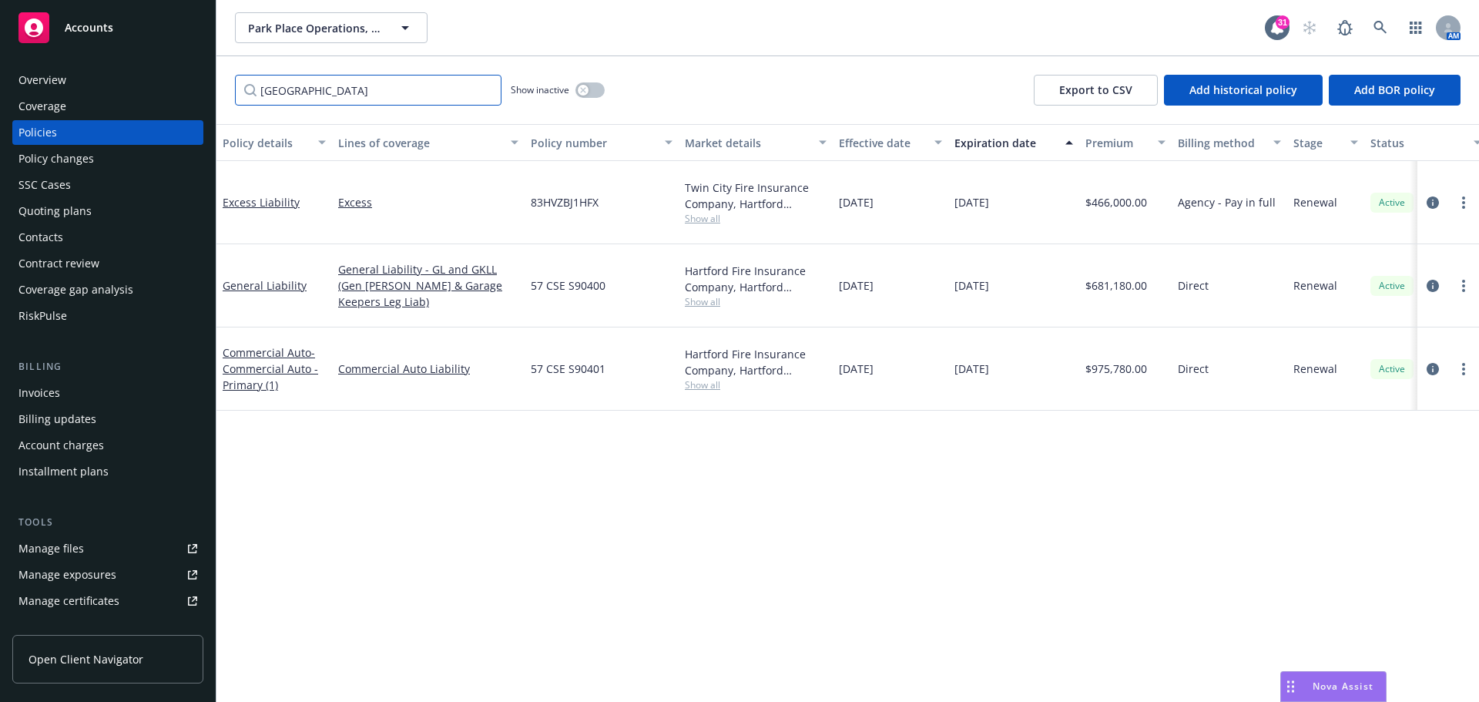
click at [482, 93] on input "[GEOGRAPHIC_DATA]" at bounding box center [368, 90] width 267 height 31
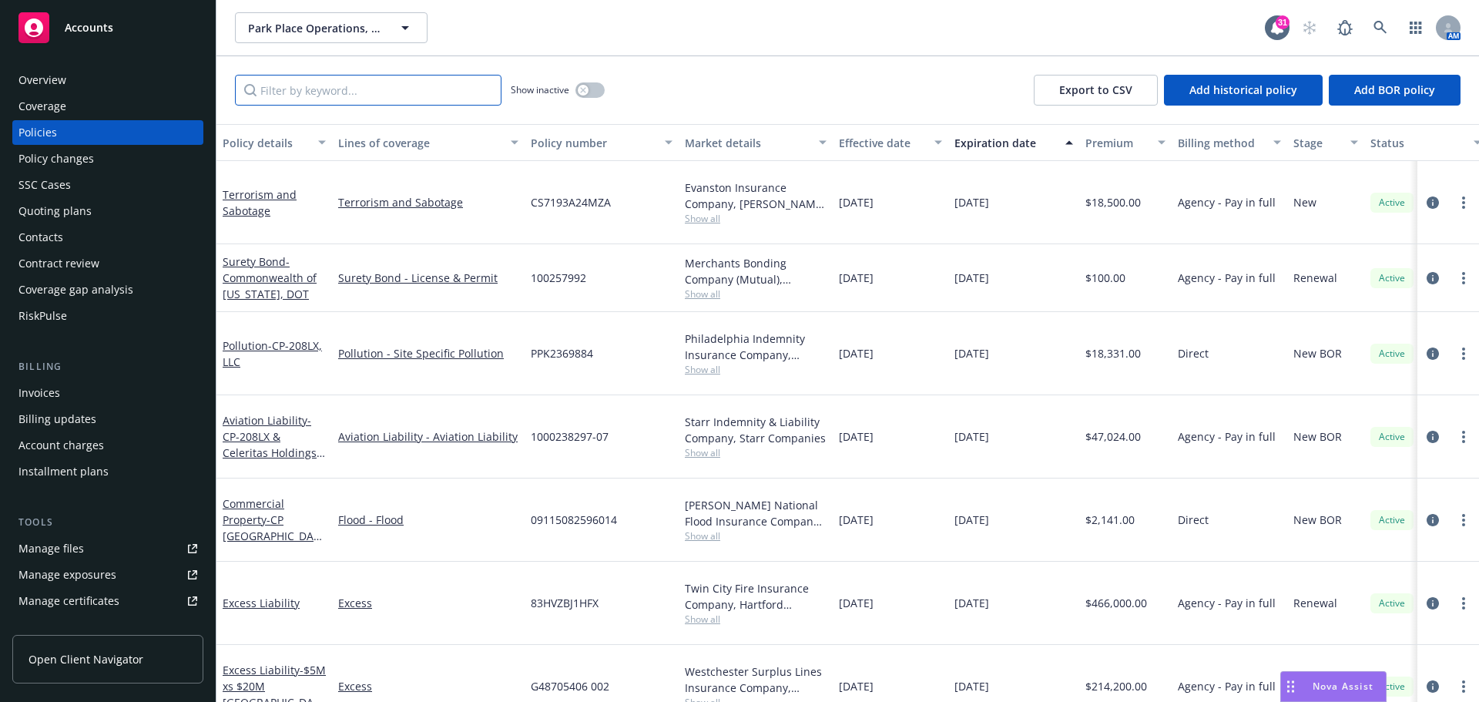
click at [324, 95] on input "Filter by keyword..." at bounding box center [368, 90] width 267 height 31
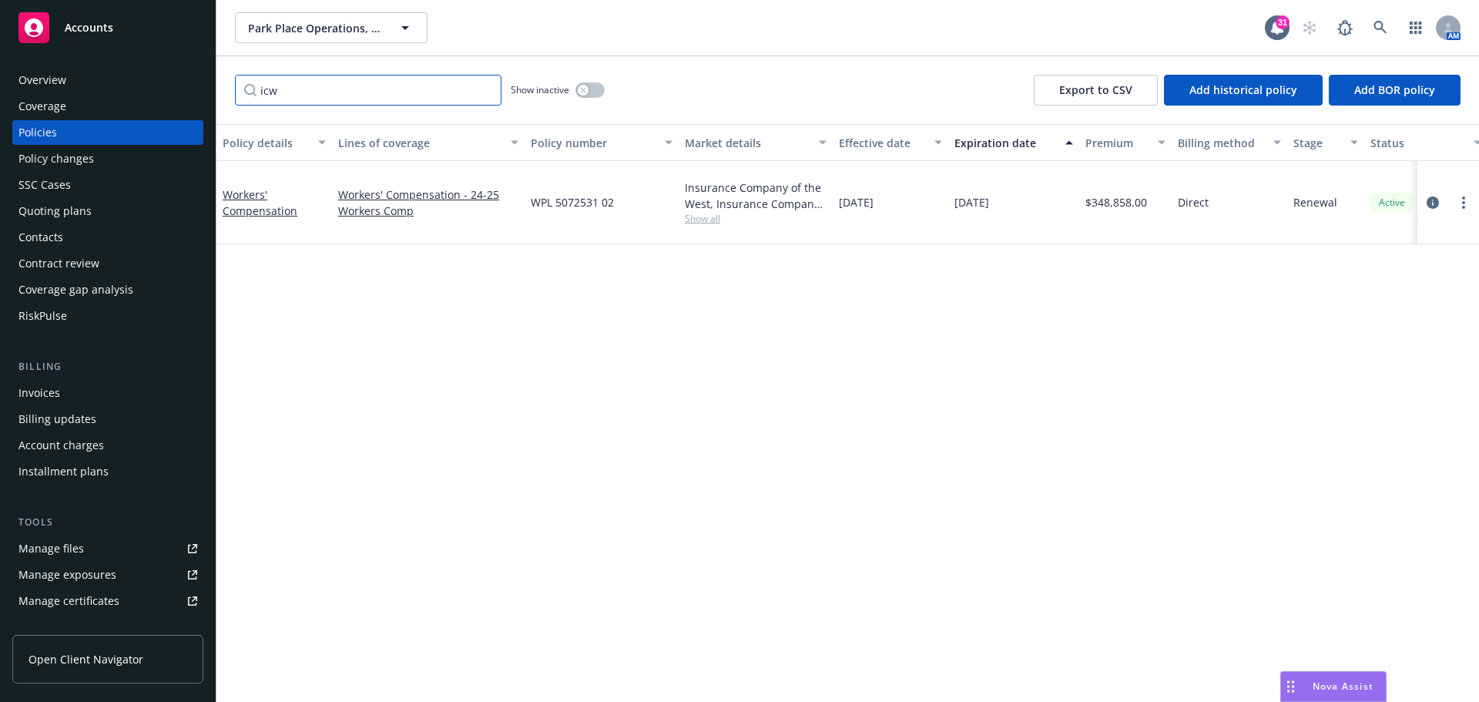
type input "icw"
click at [251, 189] on link "Workers' Compensation" at bounding box center [260, 202] width 75 height 31
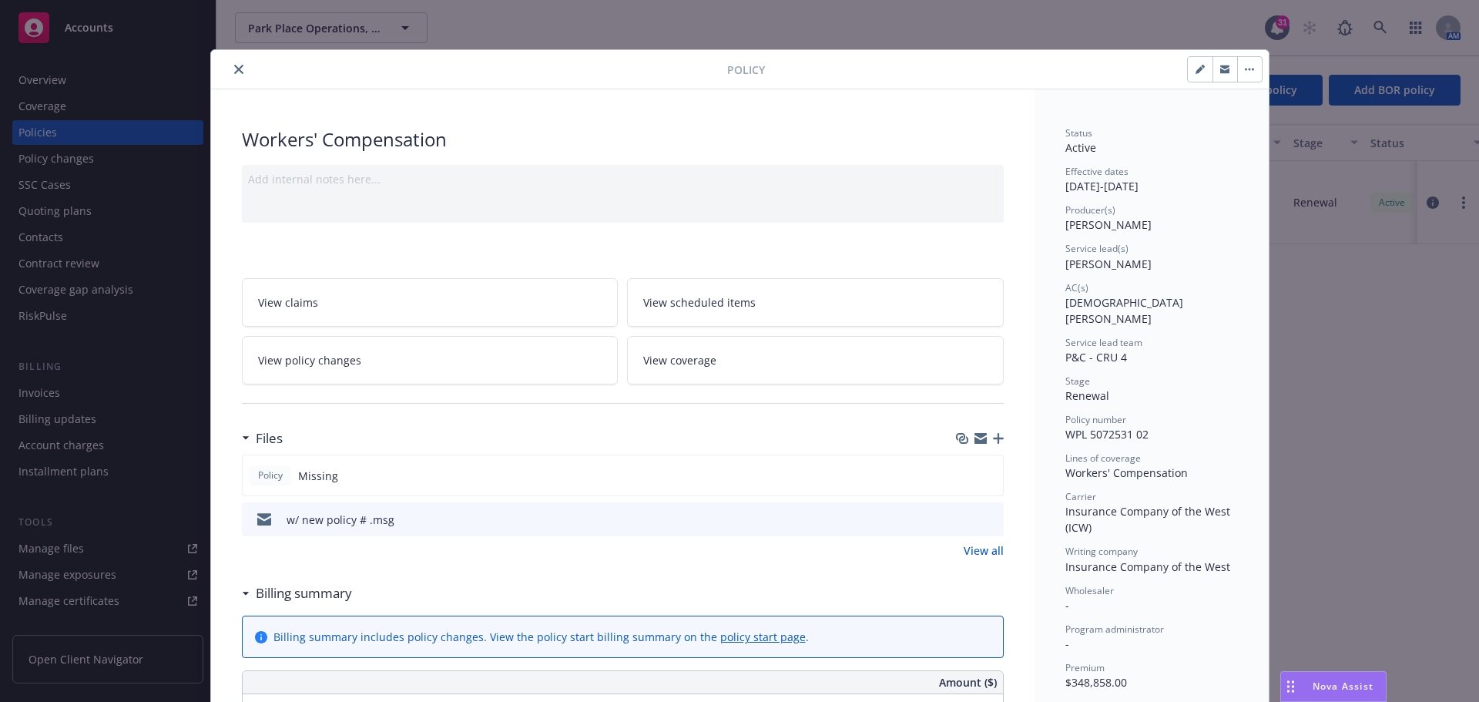
click at [958, 517] on icon "download file" at bounding box center [964, 518] width 12 height 12
click at [683, 364] on span "View coverage" at bounding box center [679, 360] width 73 height 16
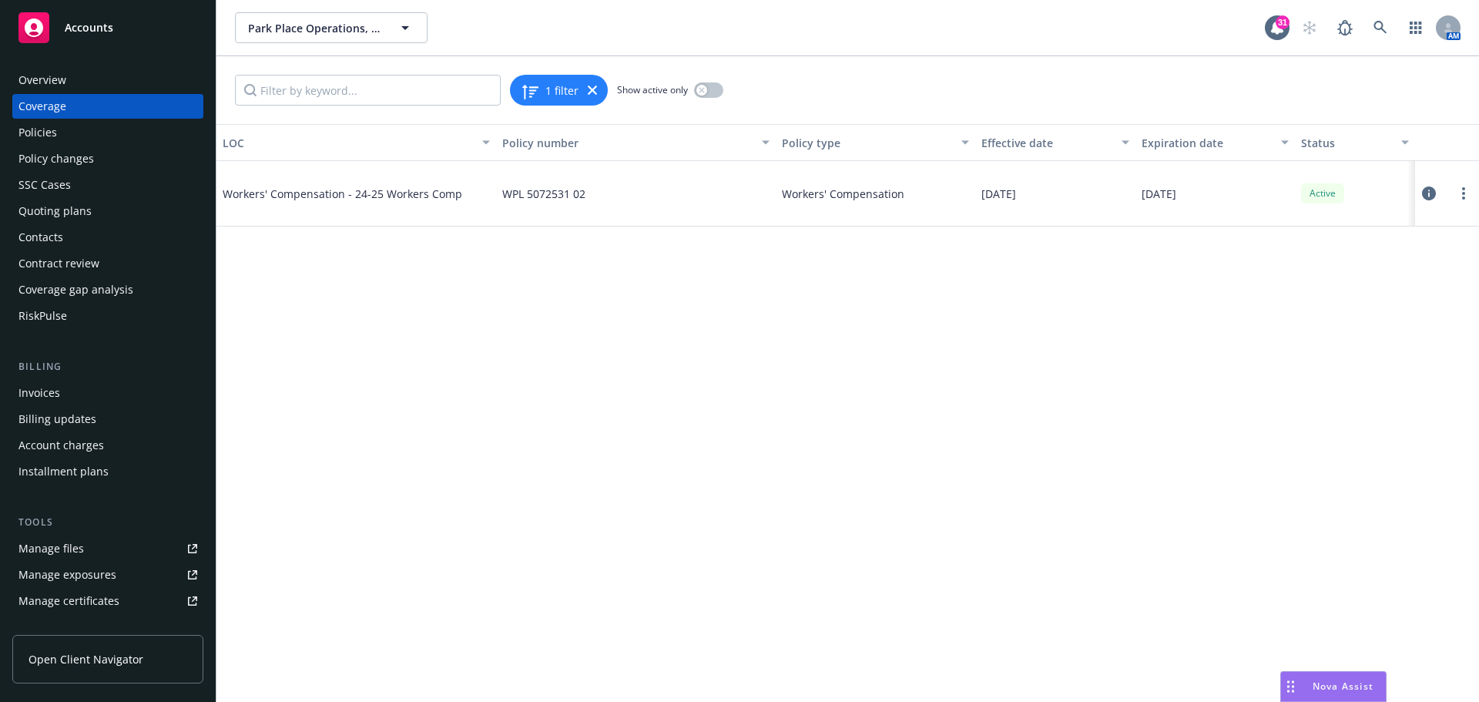
click at [408, 191] on span "Workers' Compensation - 24-25 Workers Comp" at bounding box center [343, 194] width 240 height 16
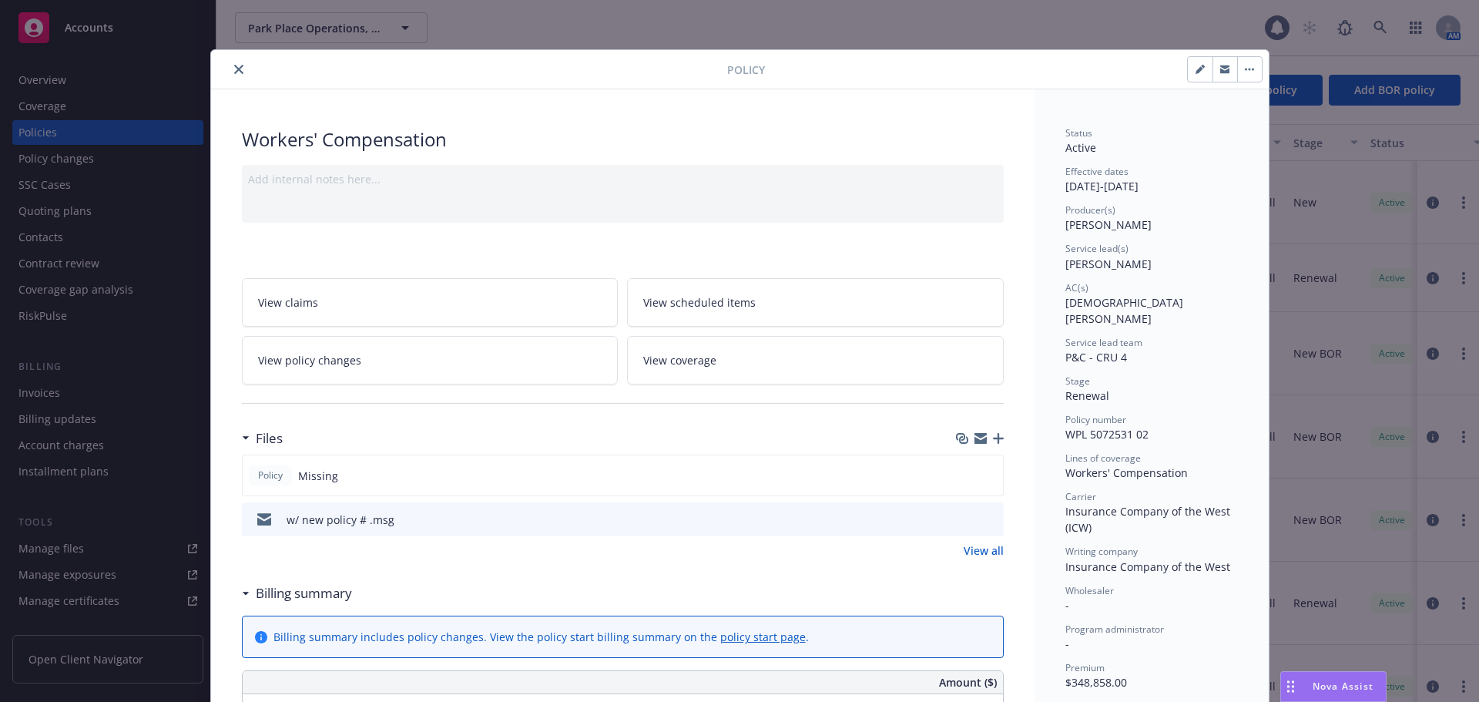
scroll to position [46, 0]
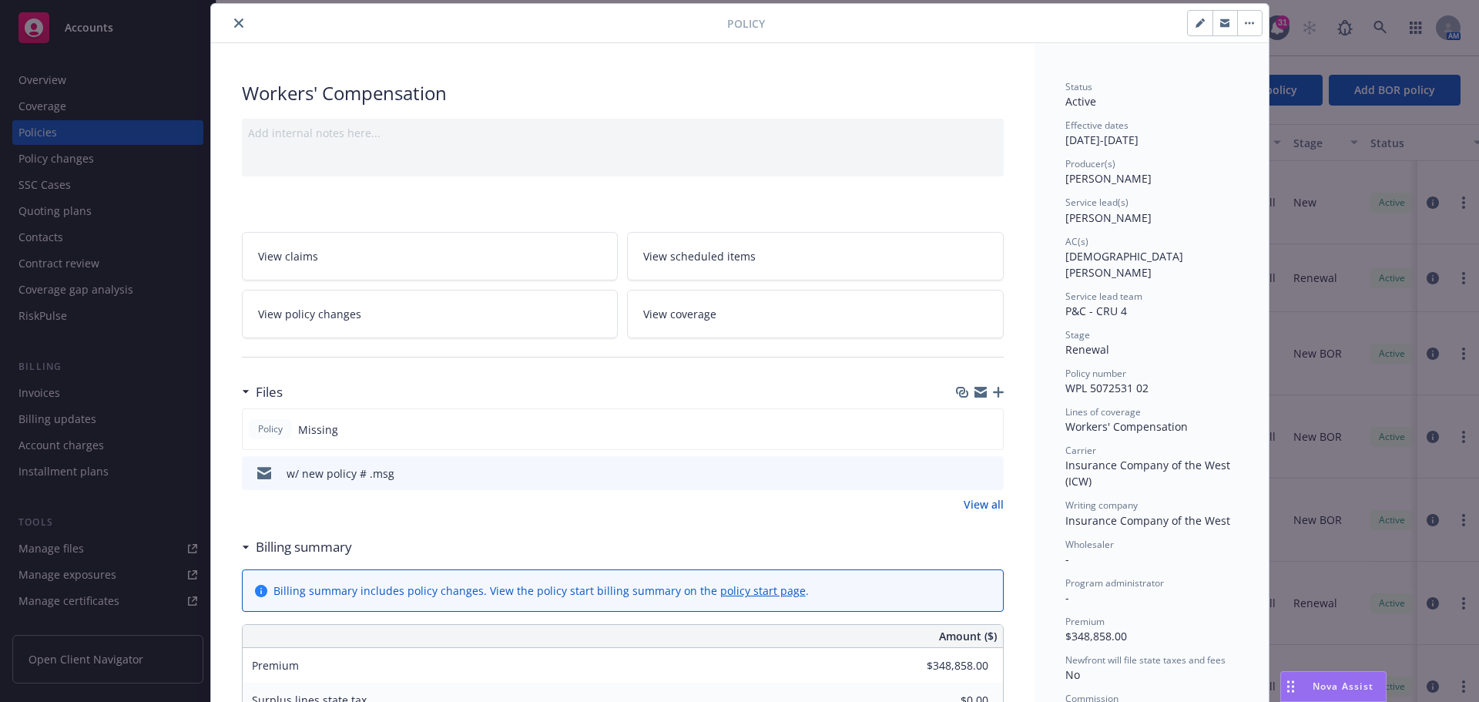
click at [711, 265] on link "View scheduled items" at bounding box center [815, 256] width 377 height 49
click at [234, 22] on icon "close" at bounding box center [238, 22] width 9 height 9
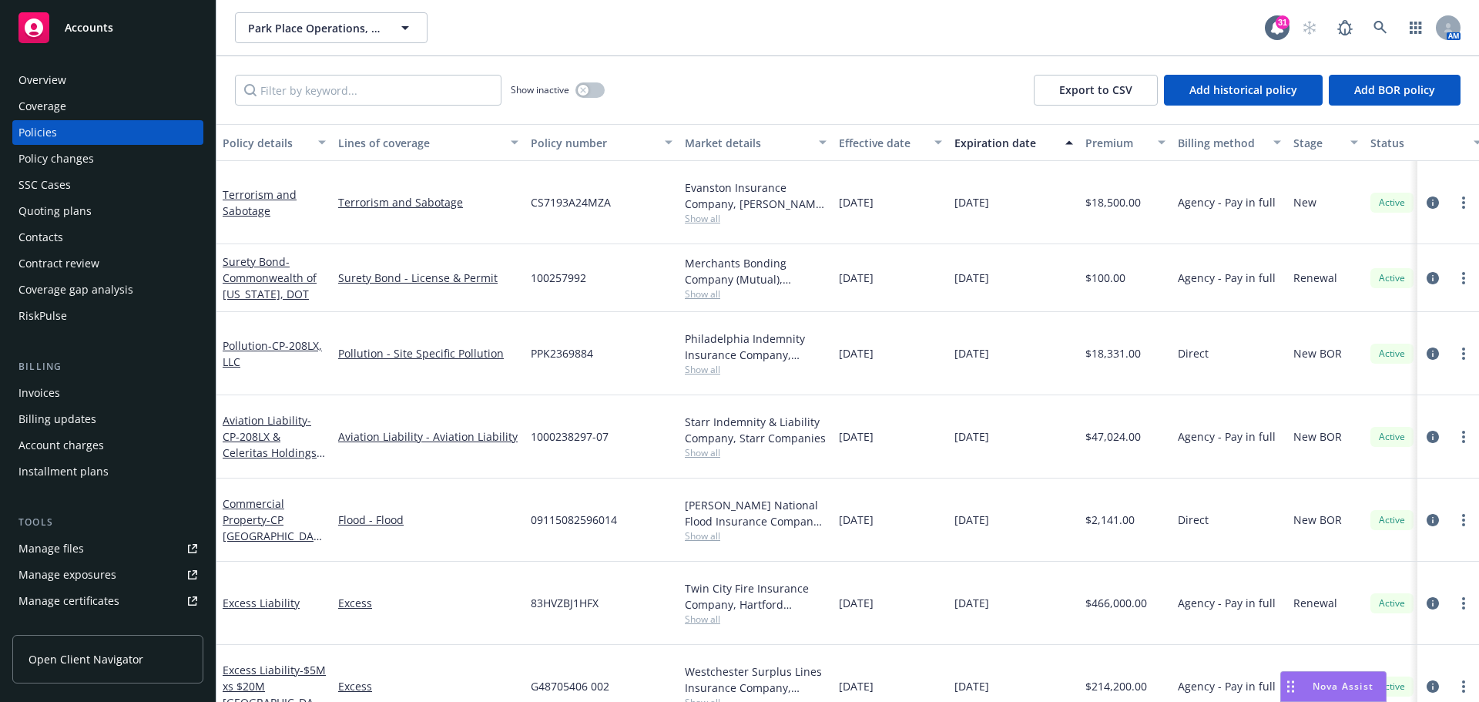
click at [55, 551] on div "Manage files" at bounding box center [50, 548] width 65 height 25
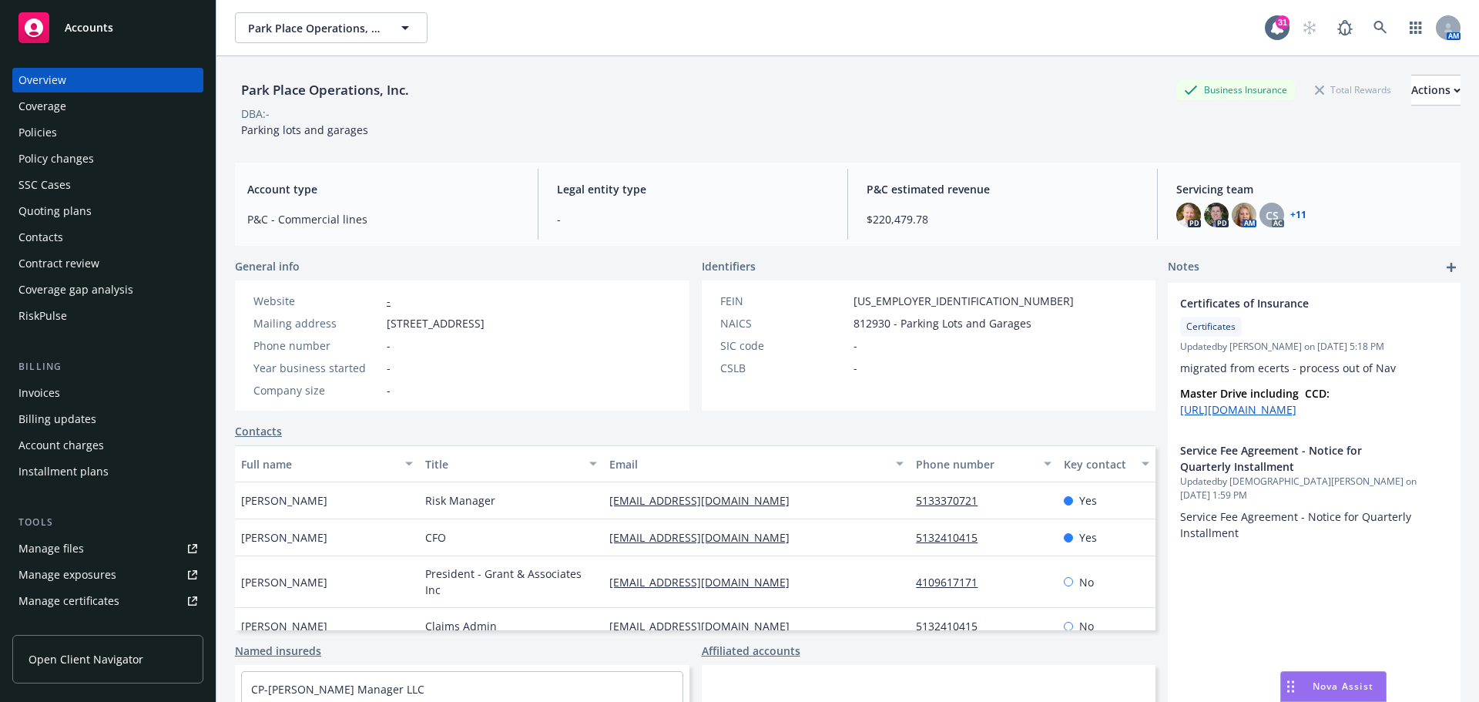
click at [51, 129] on div "Policies" at bounding box center [37, 132] width 39 height 25
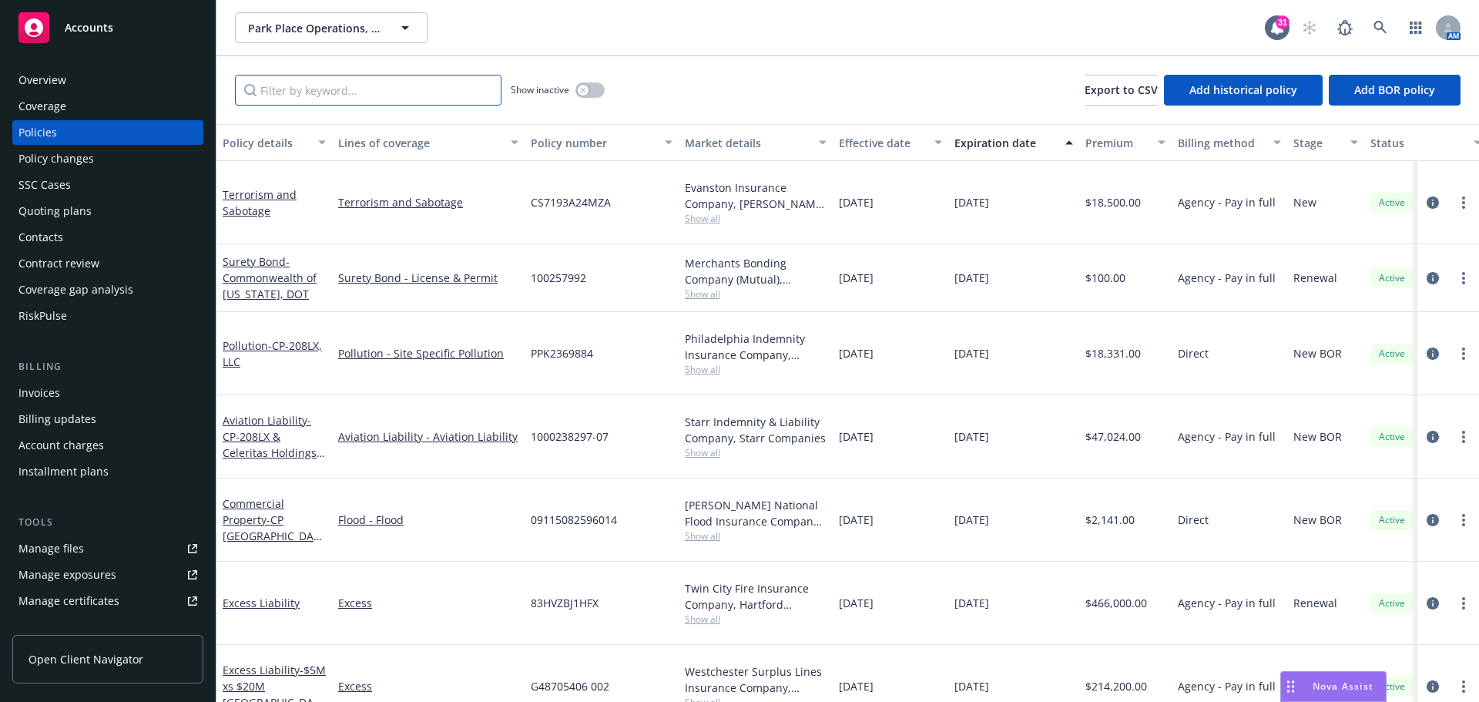
click at [349, 86] on input "Filter by keyword..." at bounding box center [368, 90] width 267 height 31
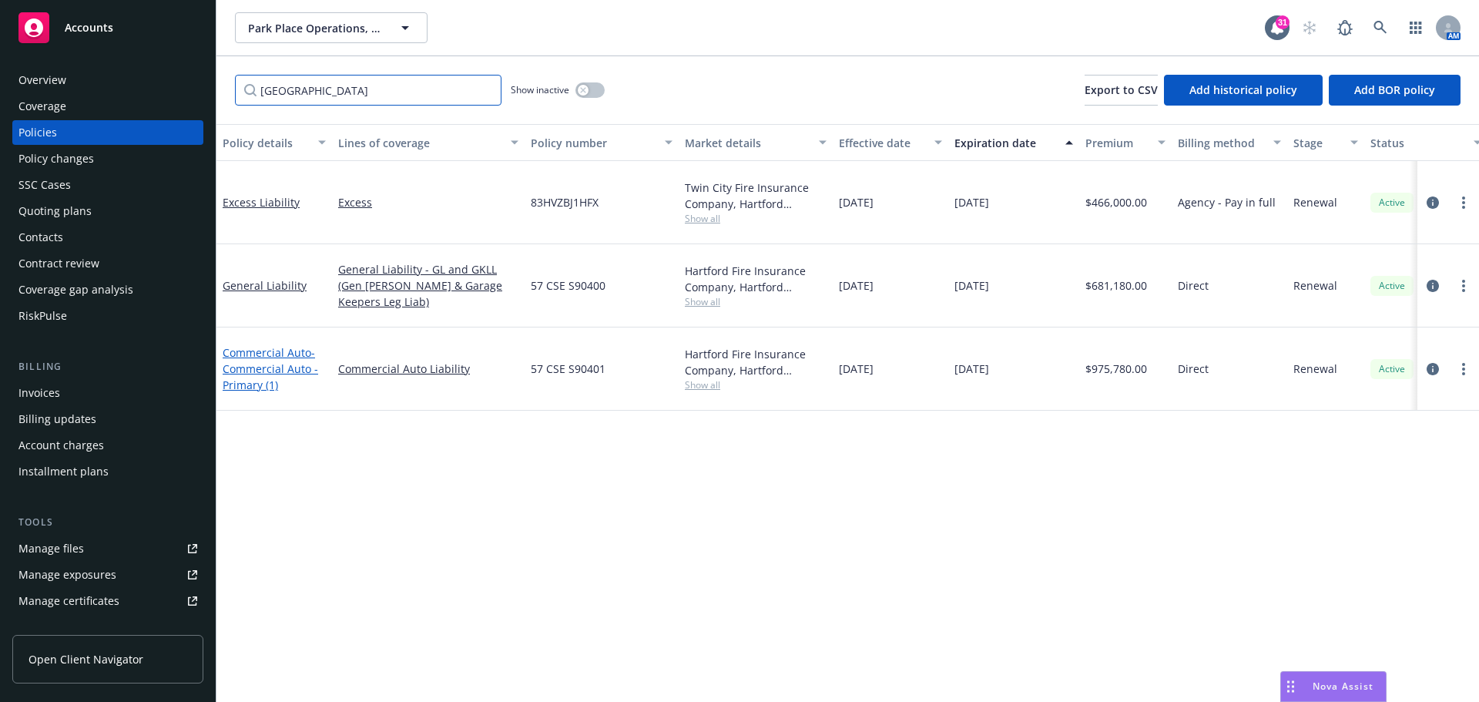
type input "[GEOGRAPHIC_DATA]"
click at [280, 345] on link "Commercial Auto - Commercial Auto - Primary (1)" at bounding box center [271, 368] width 96 height 47
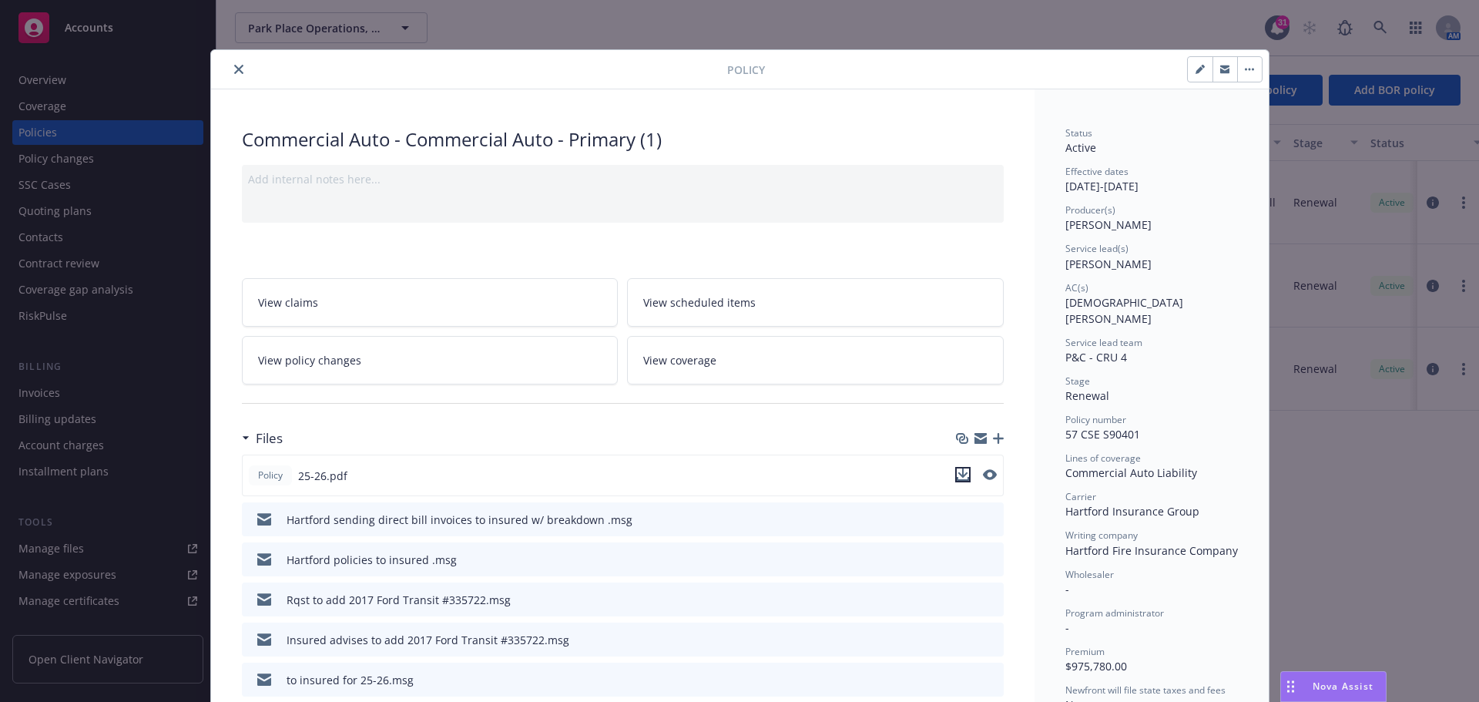
click at [963, 475] on button "download file" at bounding box center [962, 474] width 15 height 15
